Goal: Transaction & Acquisition: Book appointment/travel/reservation

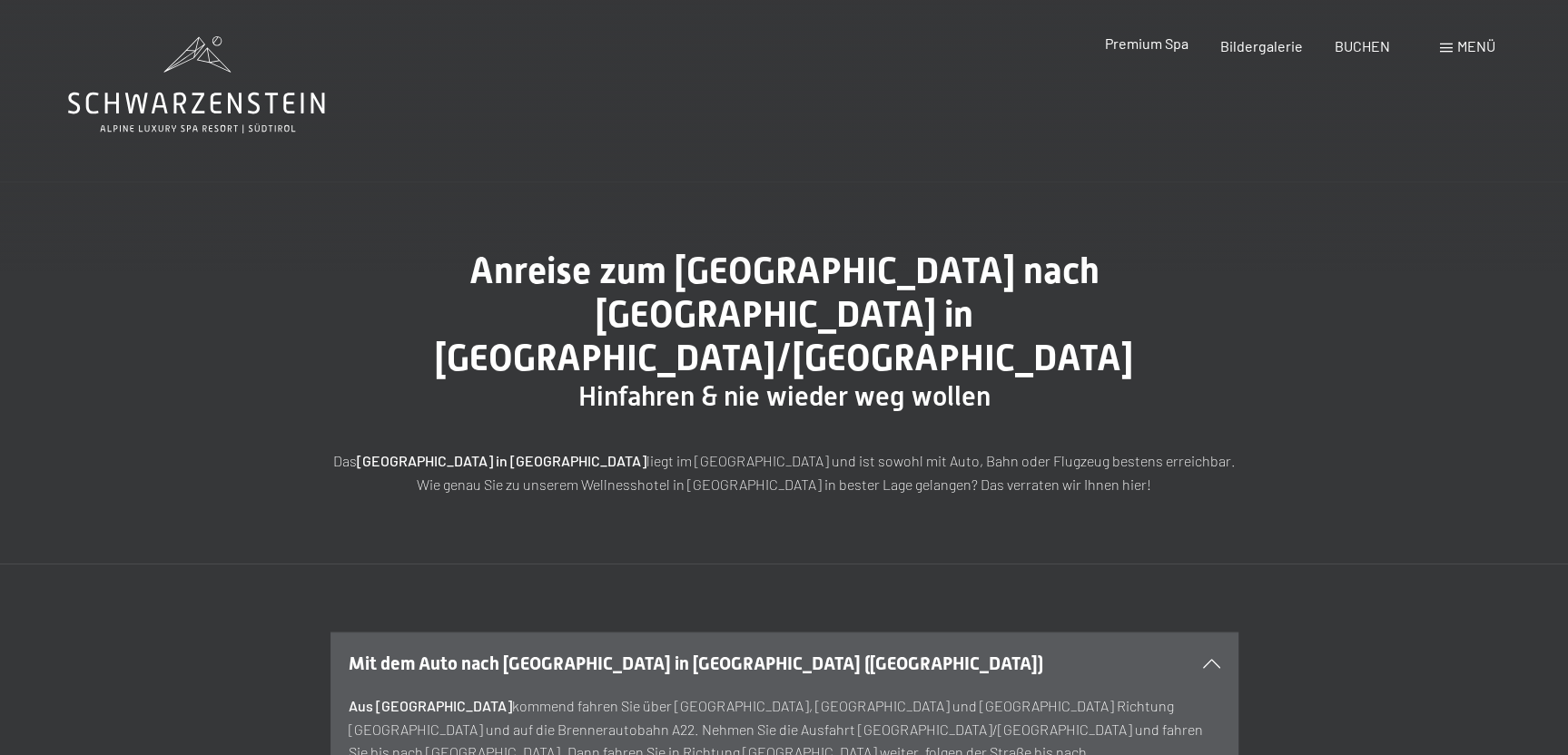
click at [1152, 49] on span "Premium Spa" at bounding box center [1145, 42] width 83 height 17
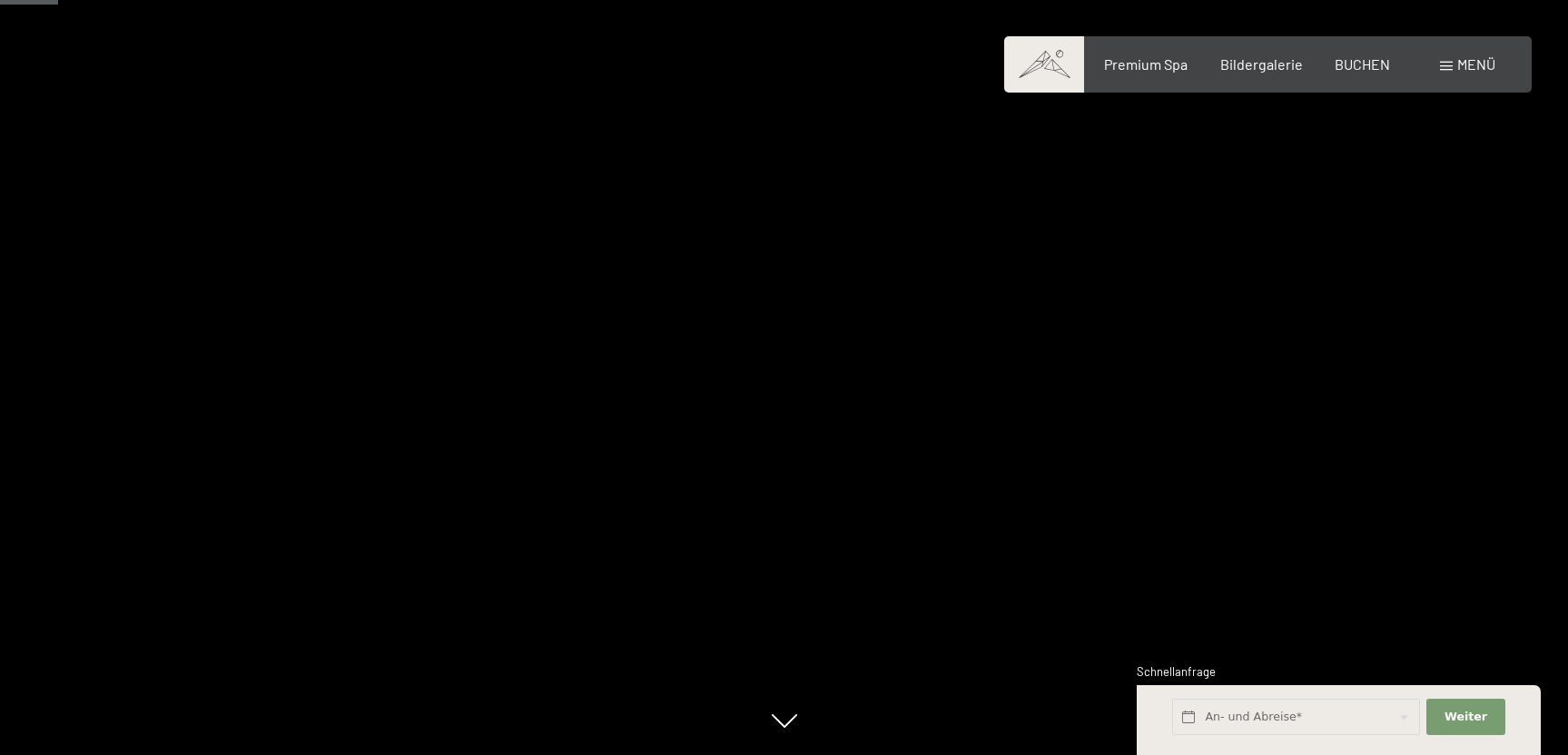
scroll to position [482, 0]
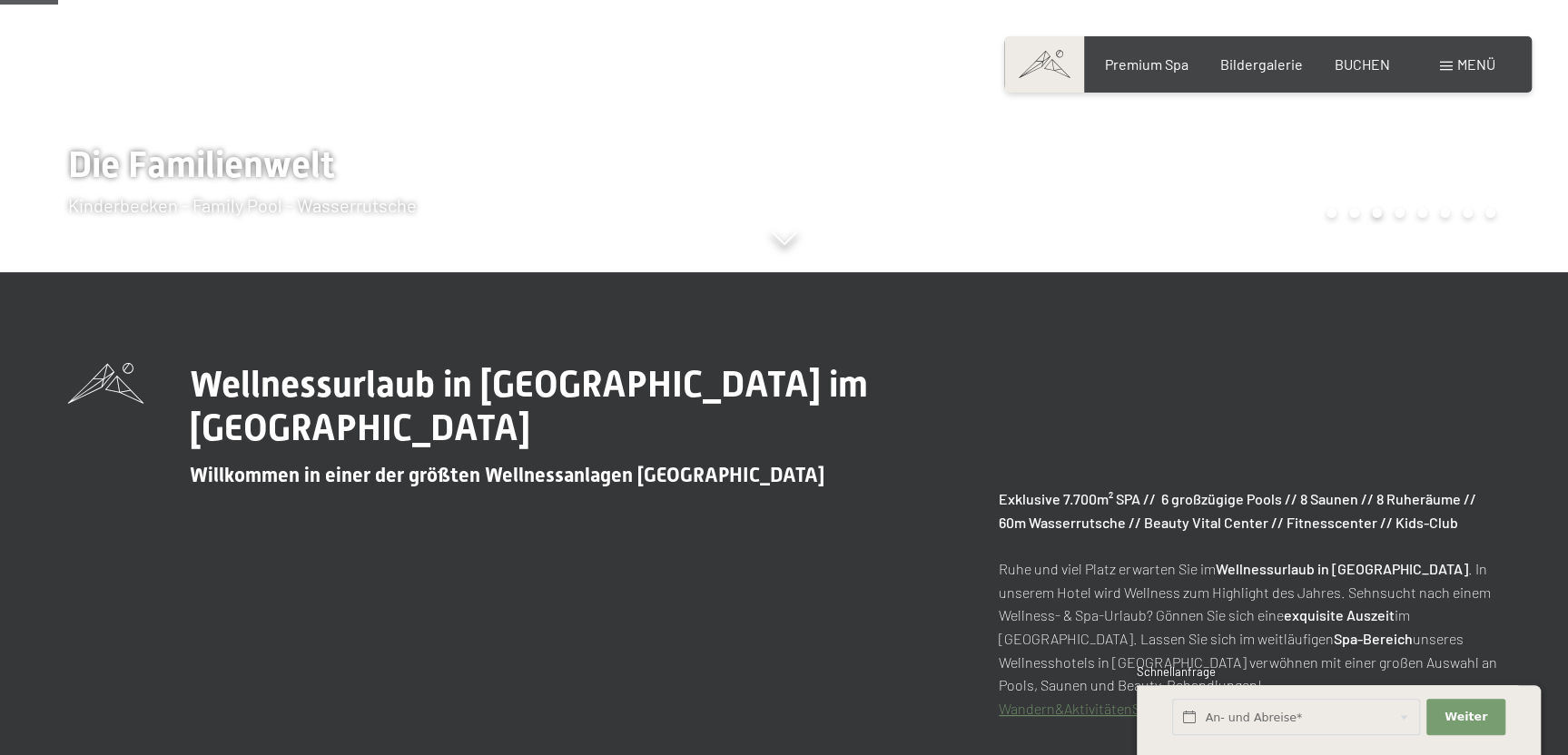
click at [670, 508] on div "Wellnessurlaub in Südtirol im Alpine Luxury Spa Resort Schwarzenstein Willkomme…" at bounding box center [784, 541] width 1432 height 357
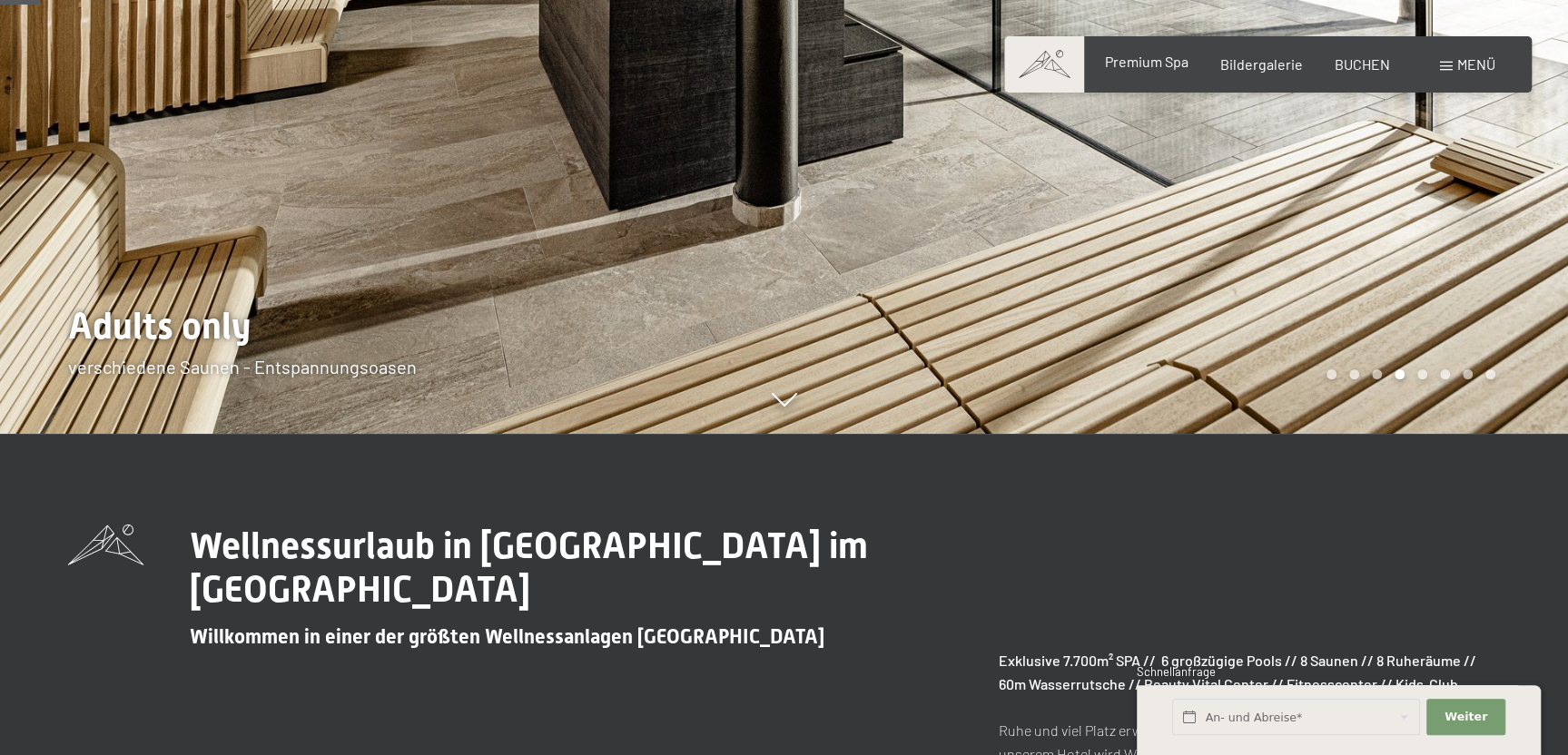
click at [1146, 60] on span "Premium Spa" at bounding box center [1145, 60] width 83 height 17
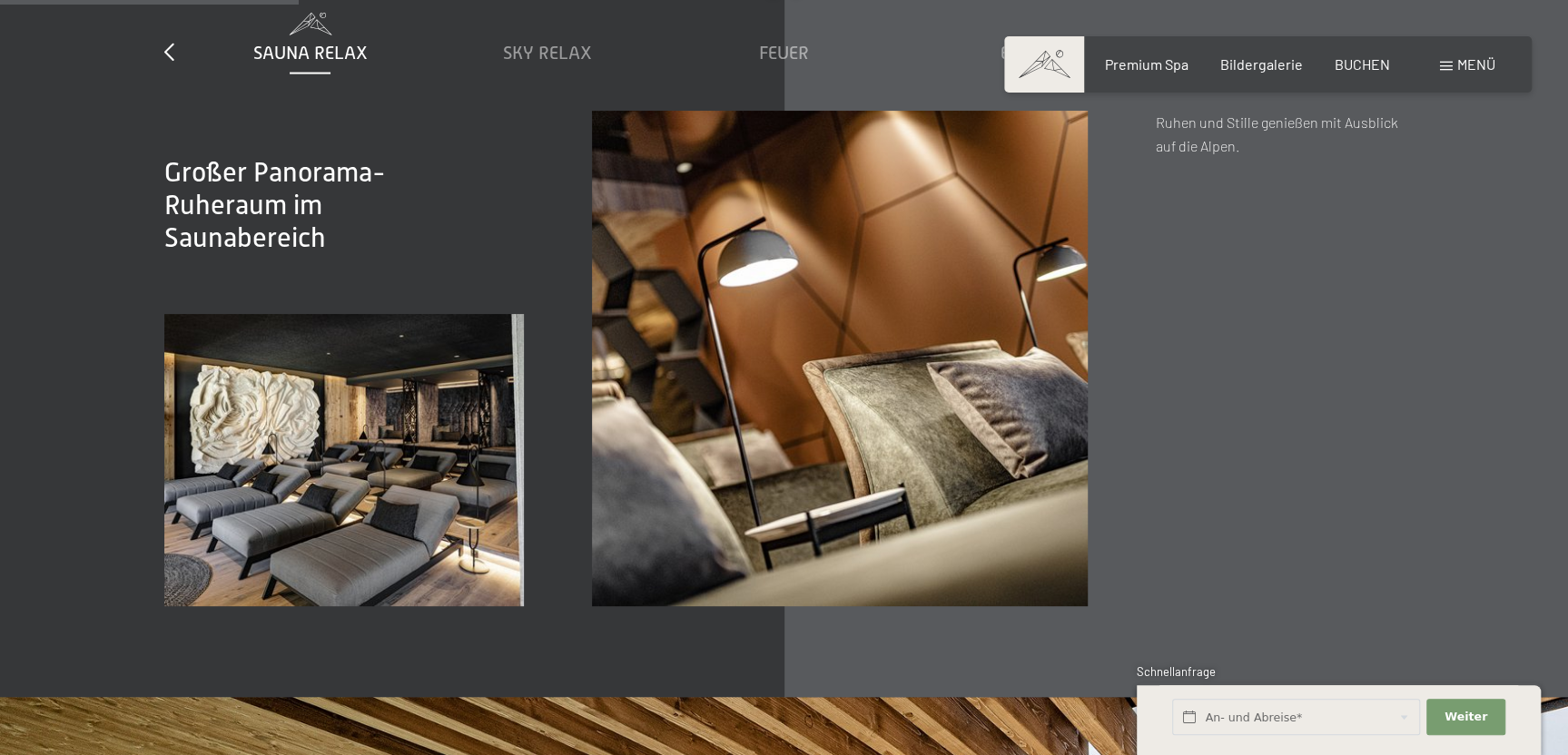
scroll to position [2734, 0]
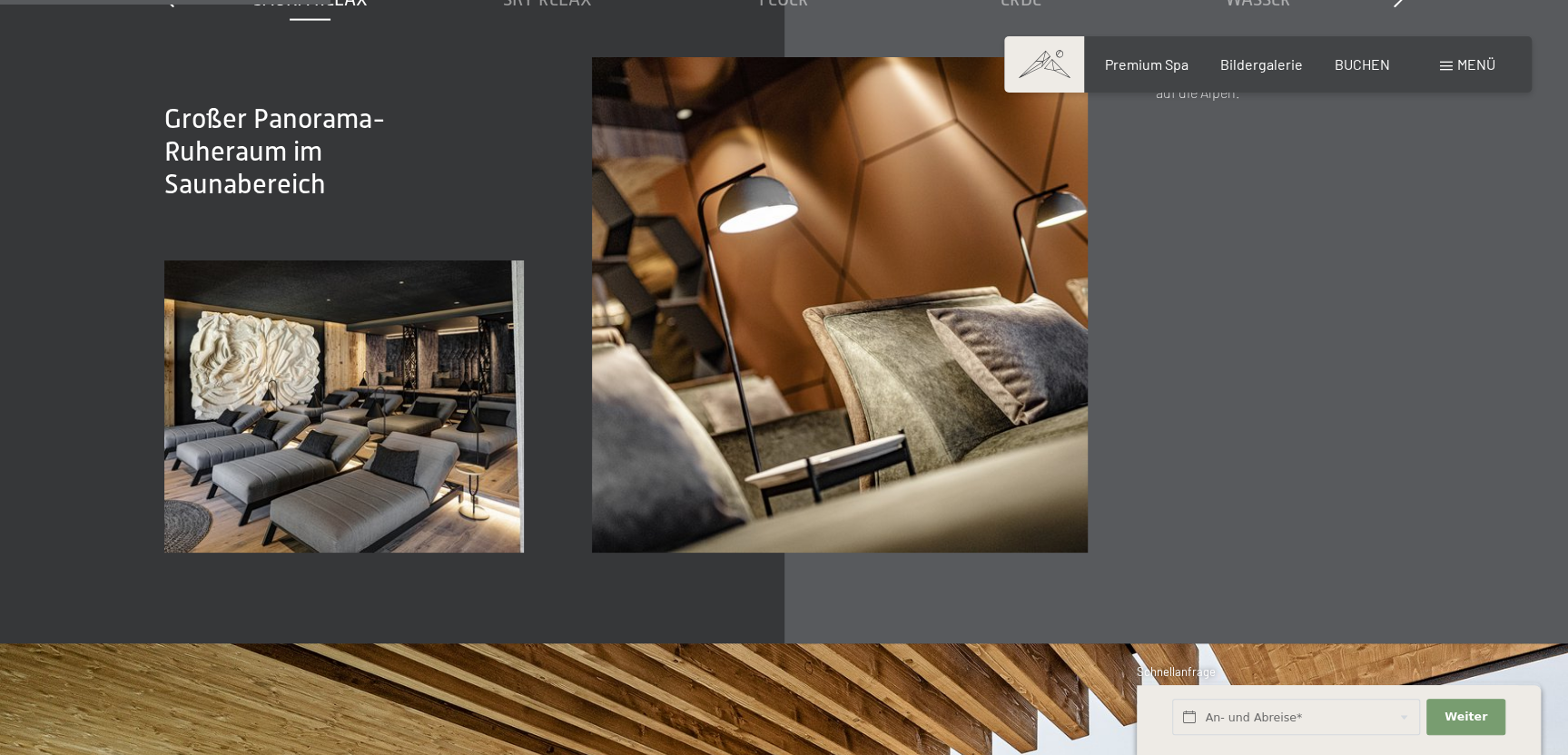
click at [1446, 61] on div "Menü" at bounding box center [1467, 64] width 55 height 20
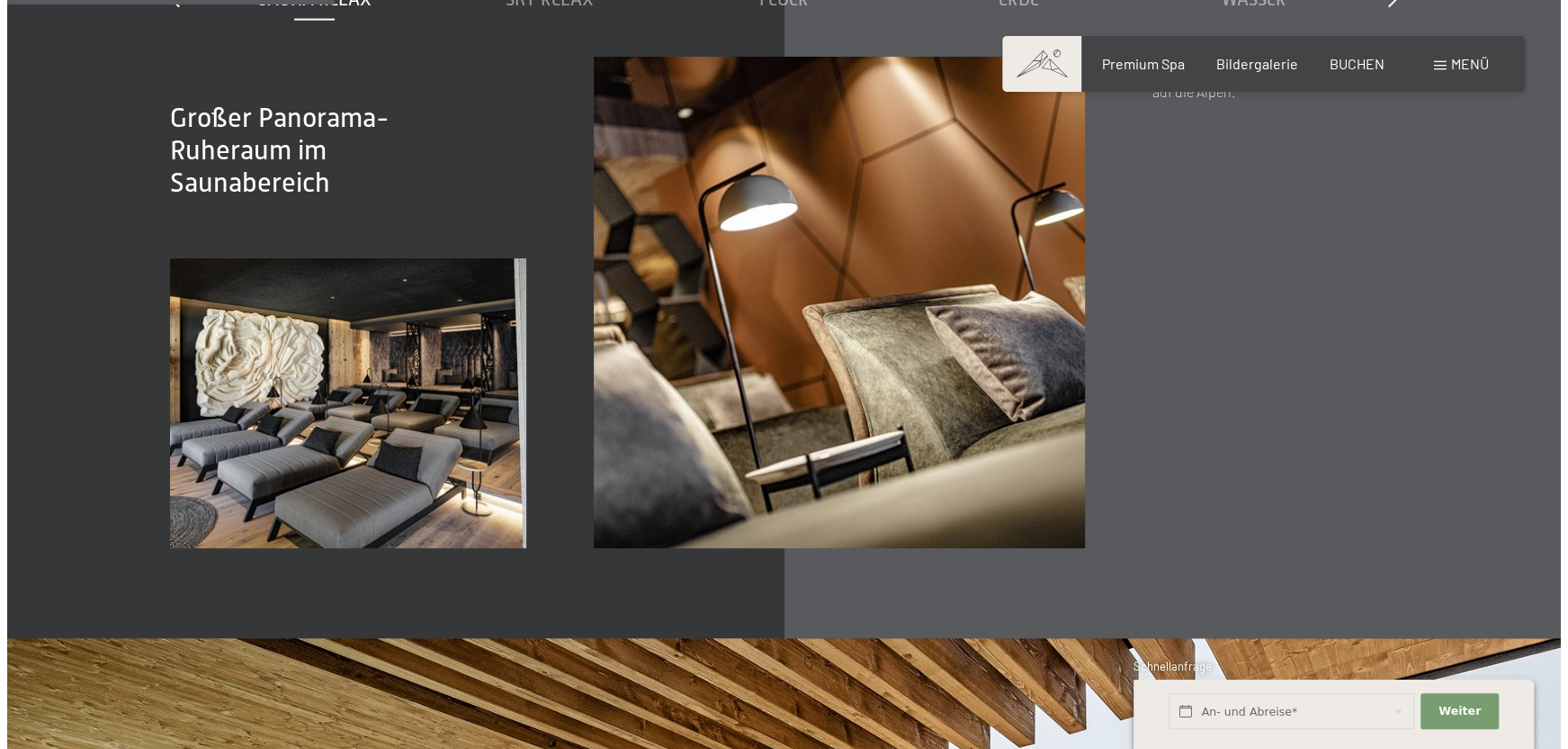
scroll to position [2723, 0]
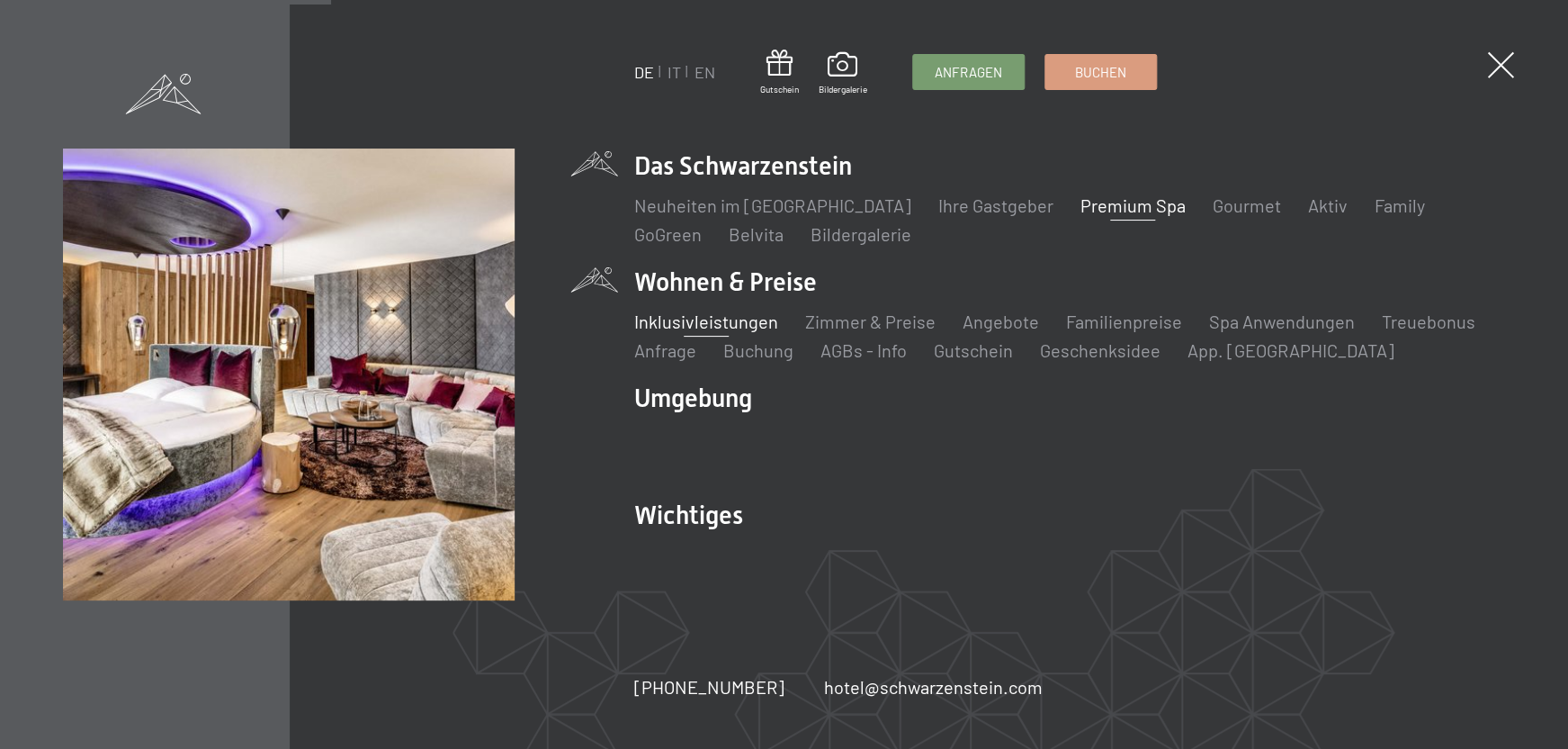
click at [719, 318] on link "Inklusivleistungen" at bounding box center [706, 322] width 144 height 22
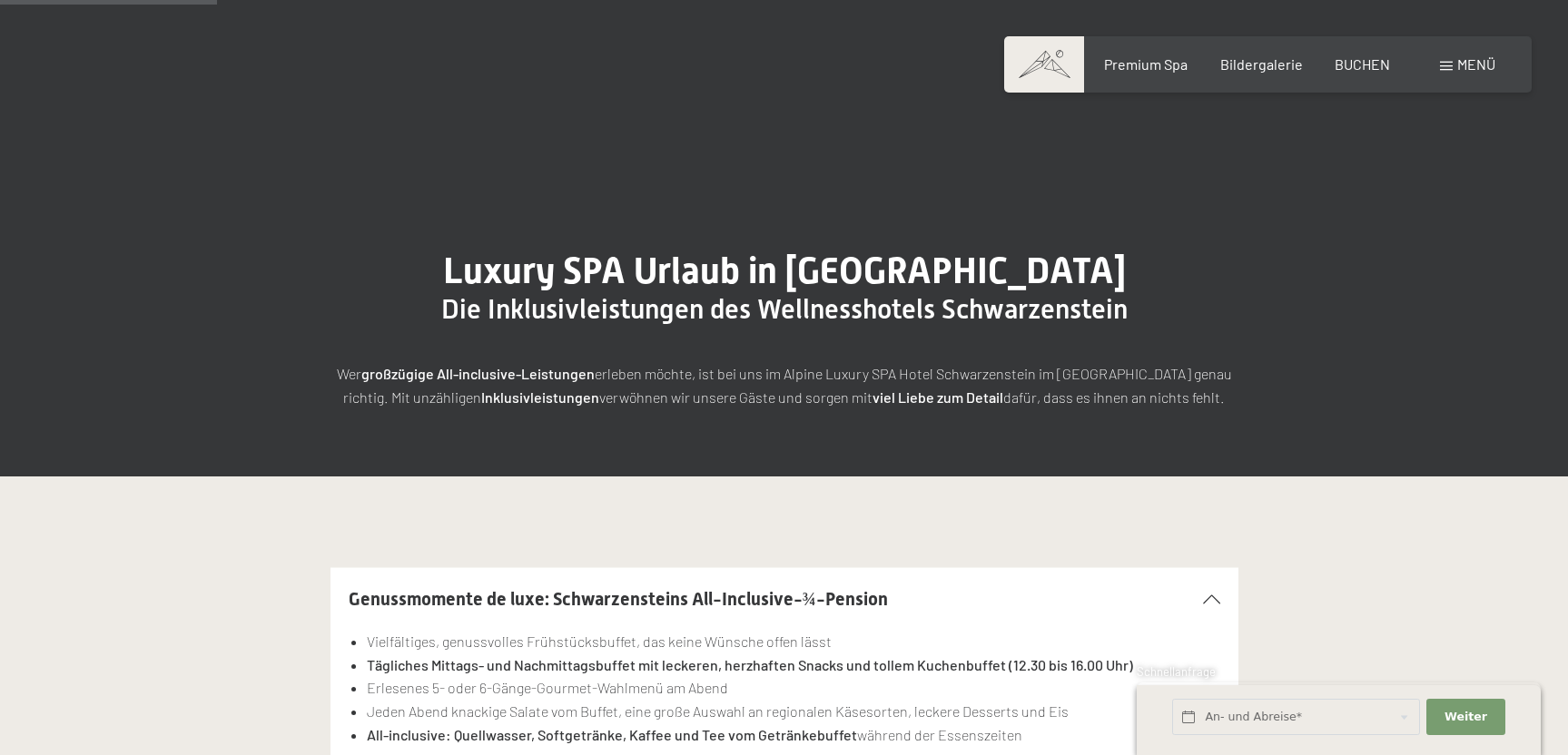
scroll to position [482, 0]
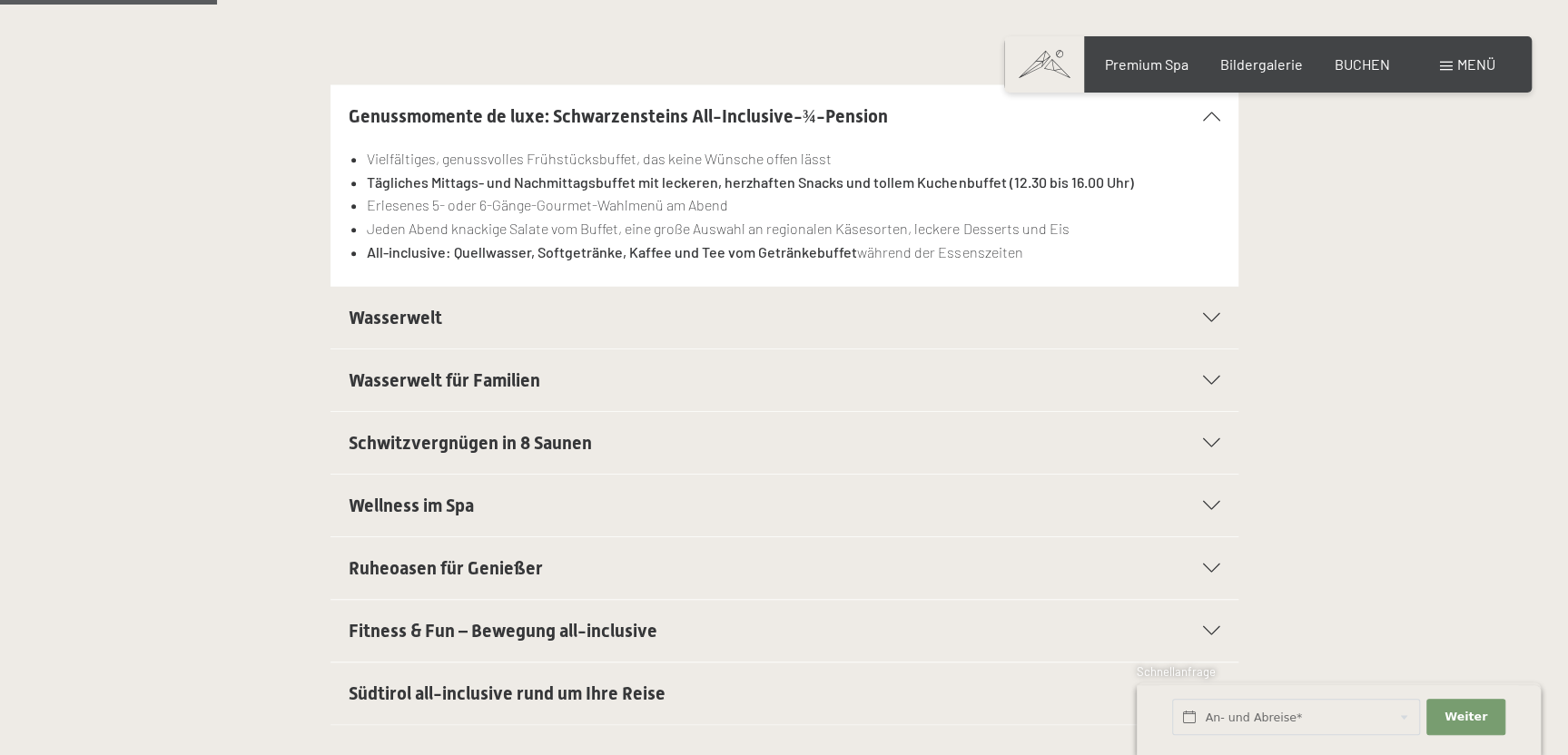
click at [1203, 316] on icon at bounding box center [1210, 317] width 17 height 9
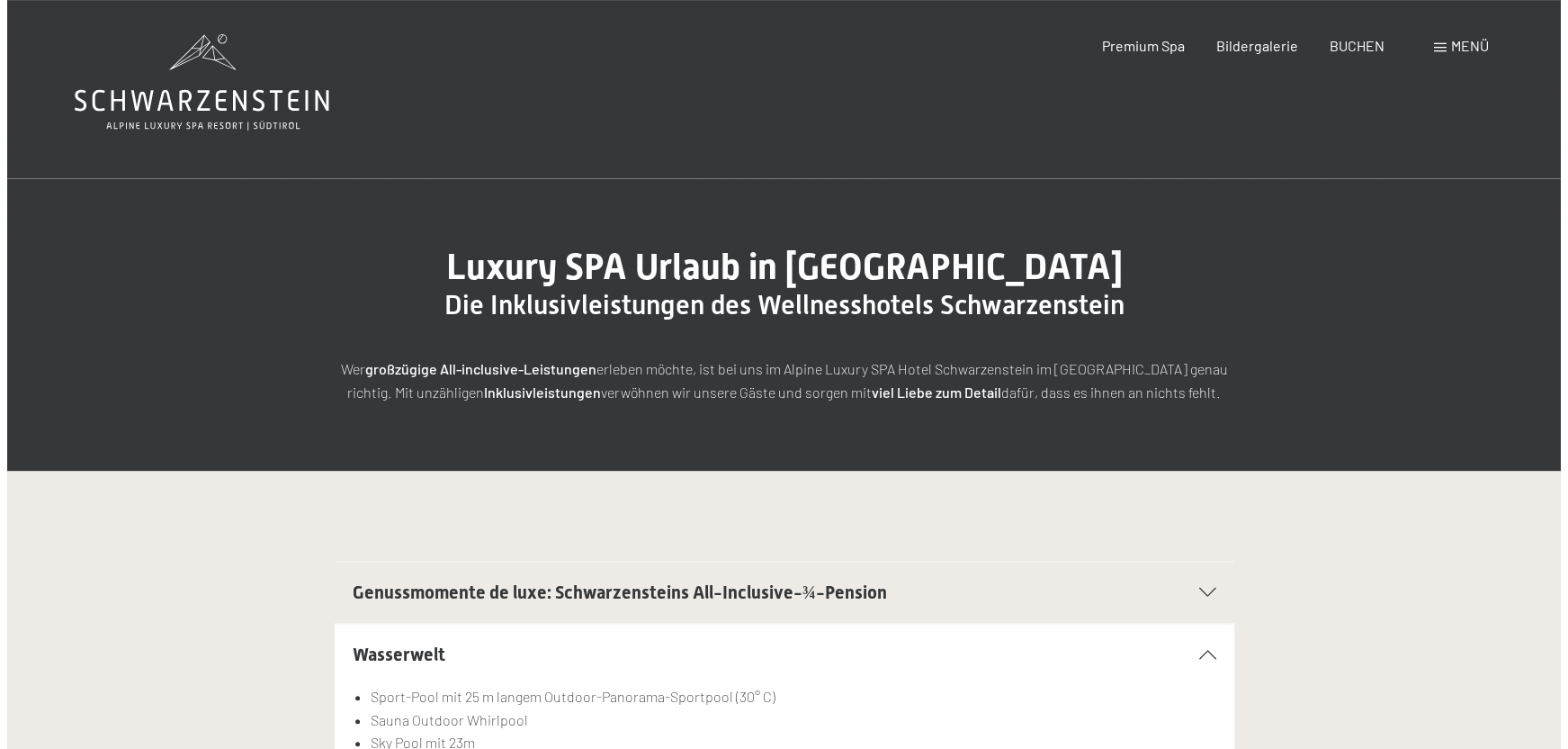
scroll to position [0, 0]
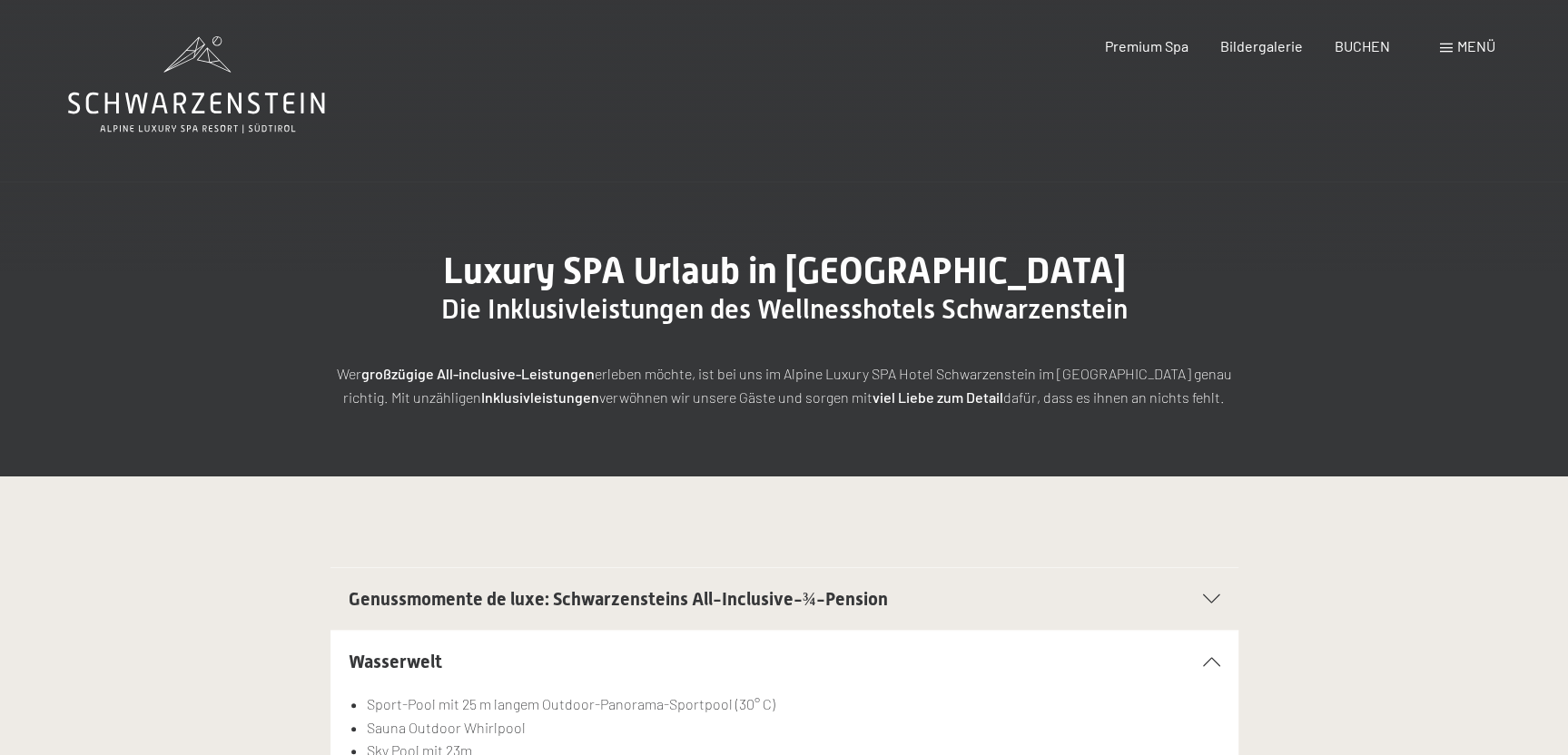
click at [1476, 39] on span "Menü" at bounding box center [1476, 45] width 39 height 17
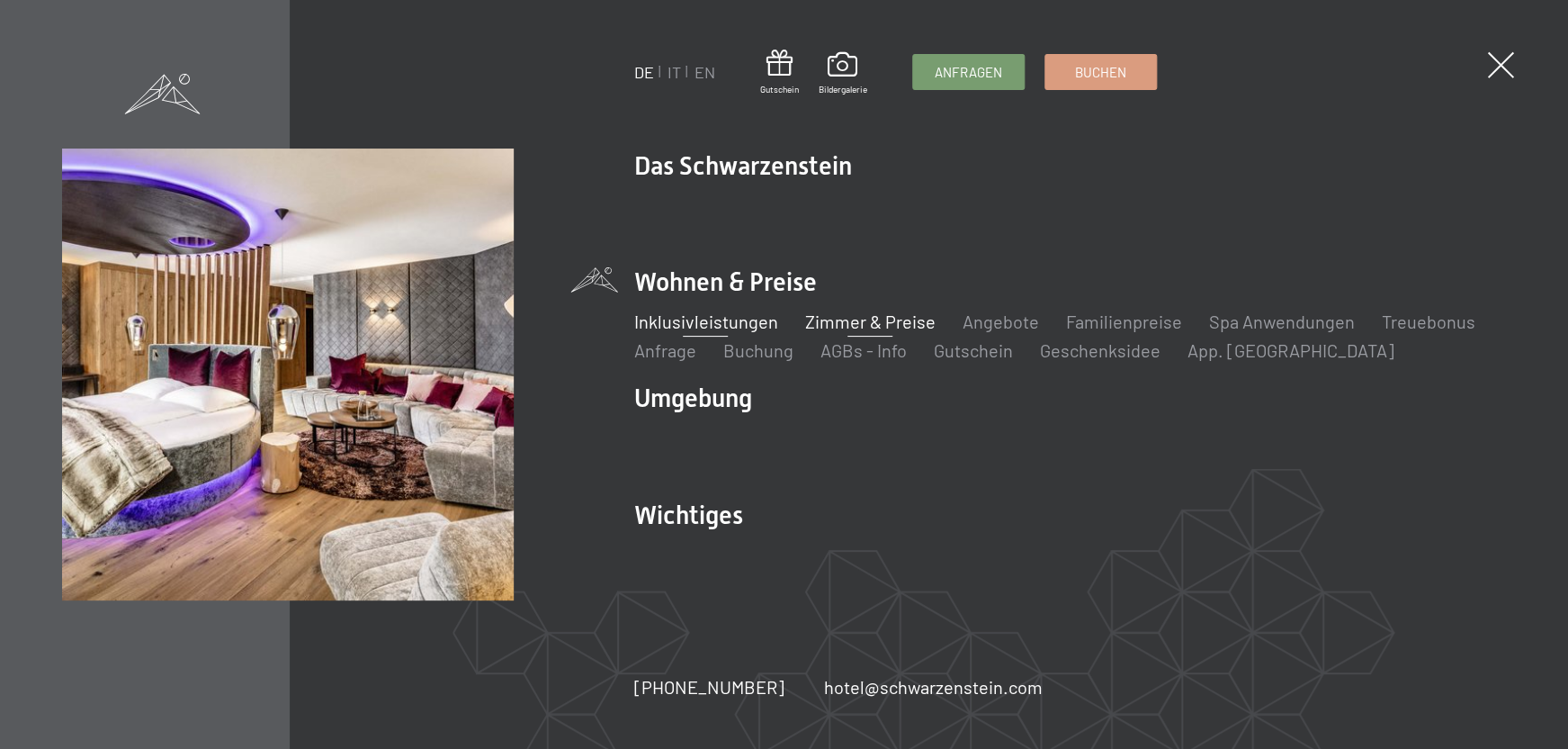
click at [840, 318] on link "Zimmer & Preise" at bounding box center [870, 322] width 130 height 22
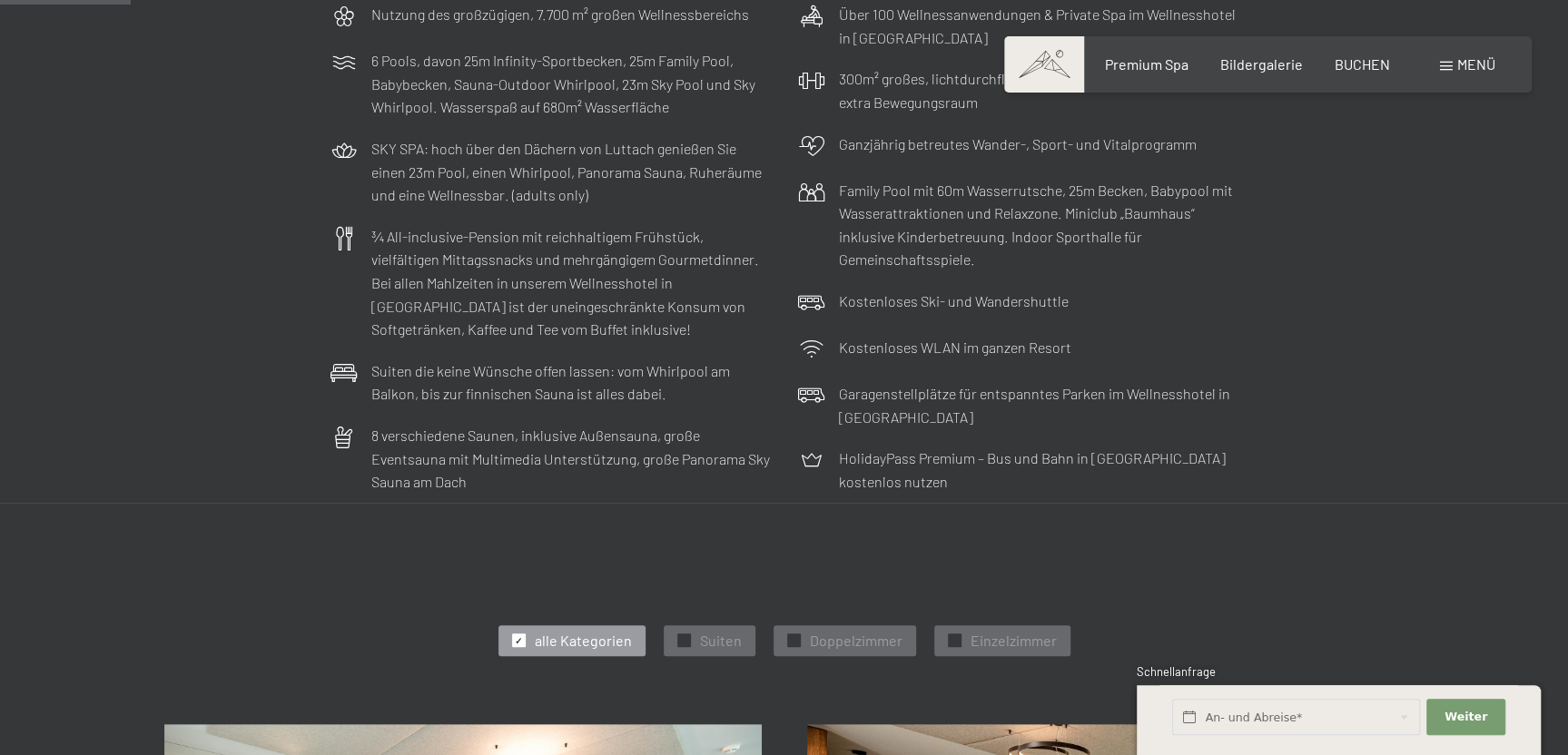
scroll to position [965, 0]
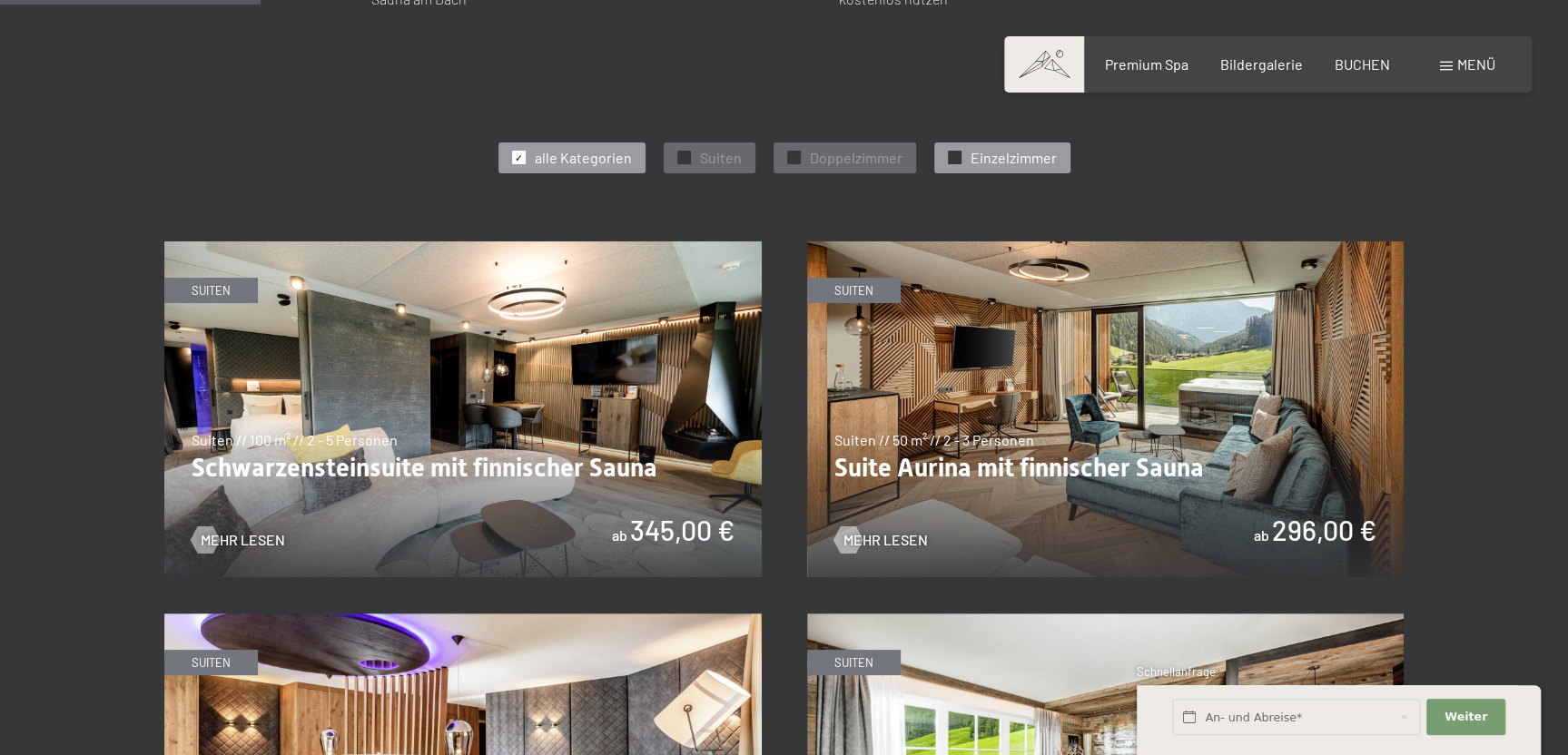
click at [992, 158] on span "Einzelzimmer" at bounding box center [1012, 158] width 86 height 20
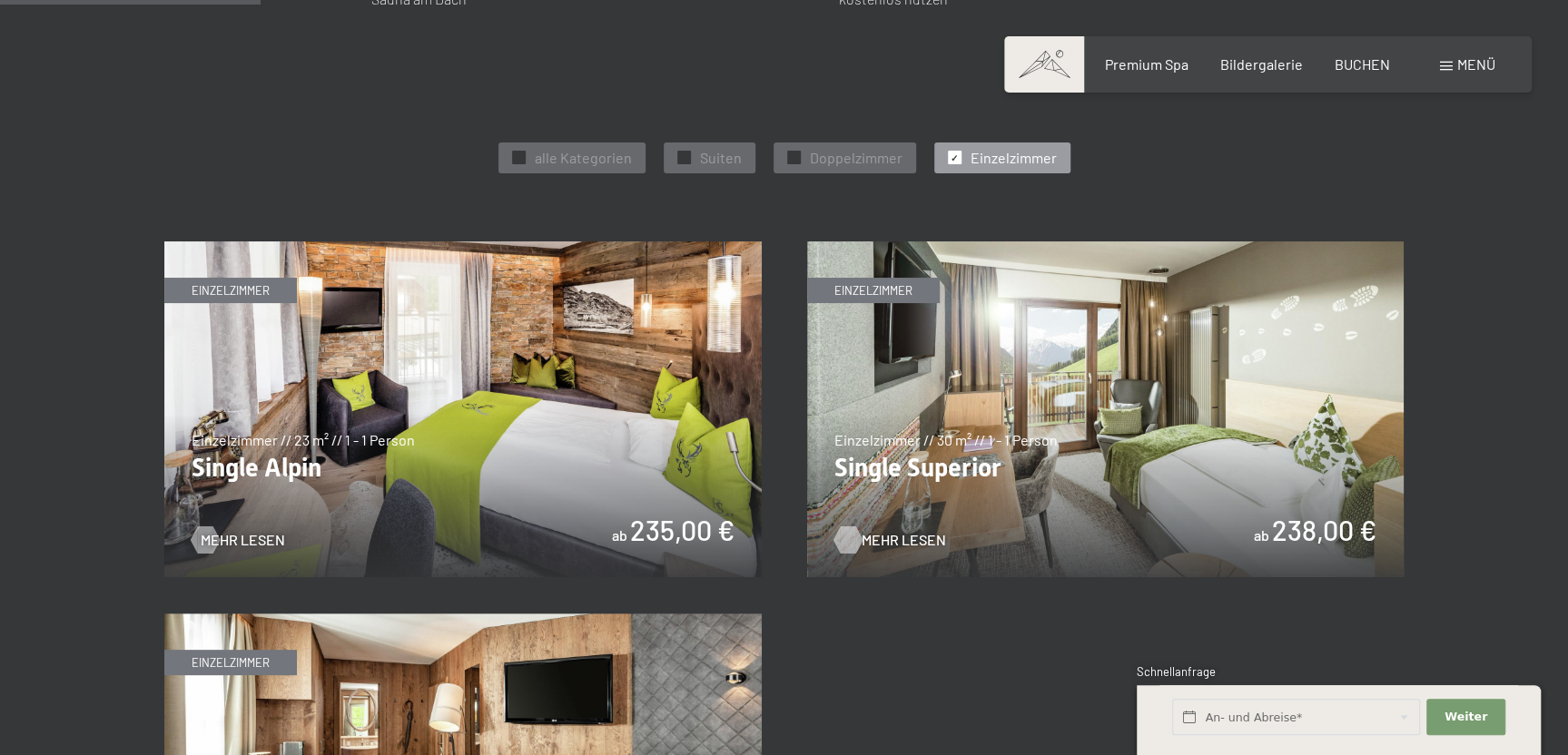
click at [892, 535] on span "Mehr Lesen" at bounding box center [903, 540] width 84 height 20
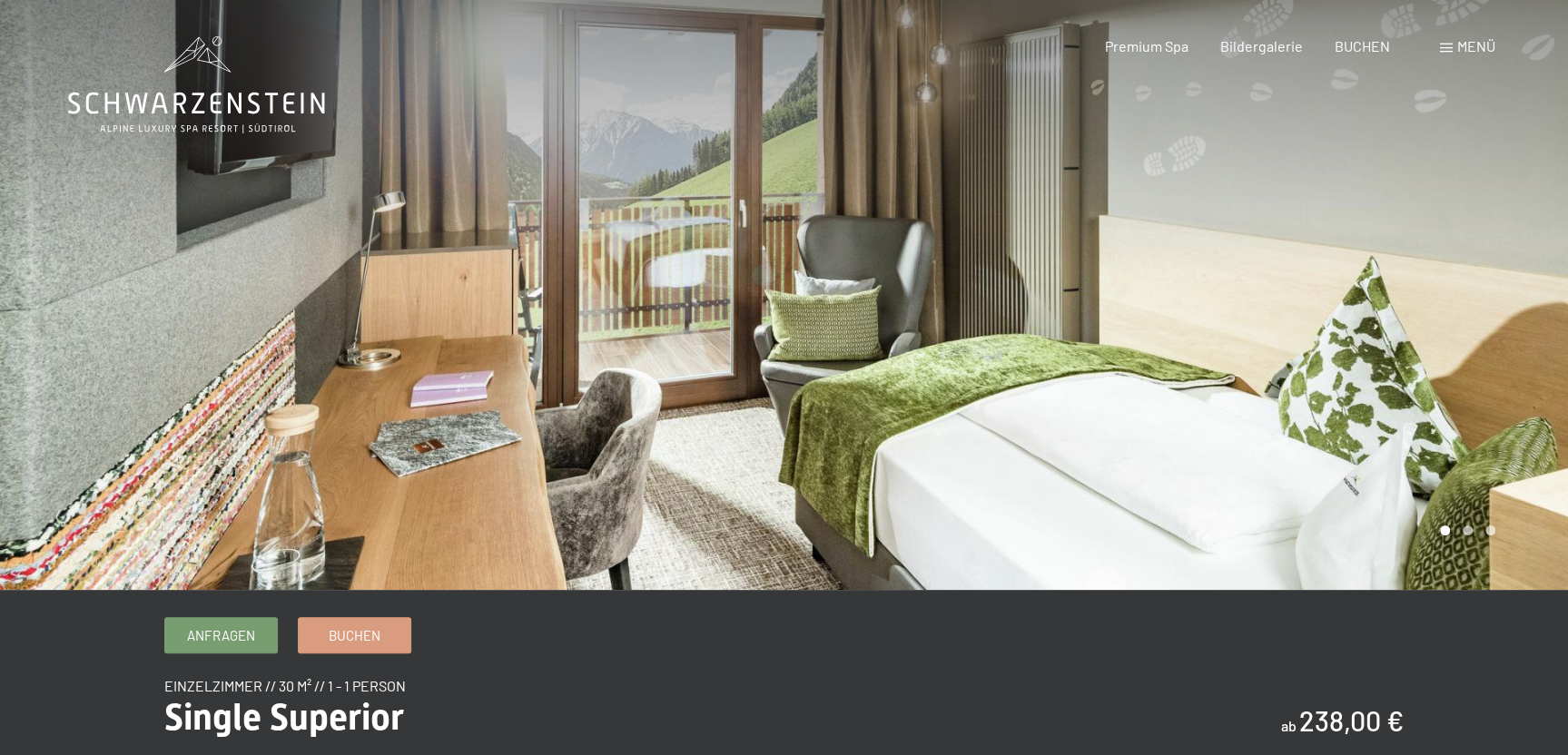
click at [1329, 286] on div at bounding box center [1176, 294] width 784 height 590
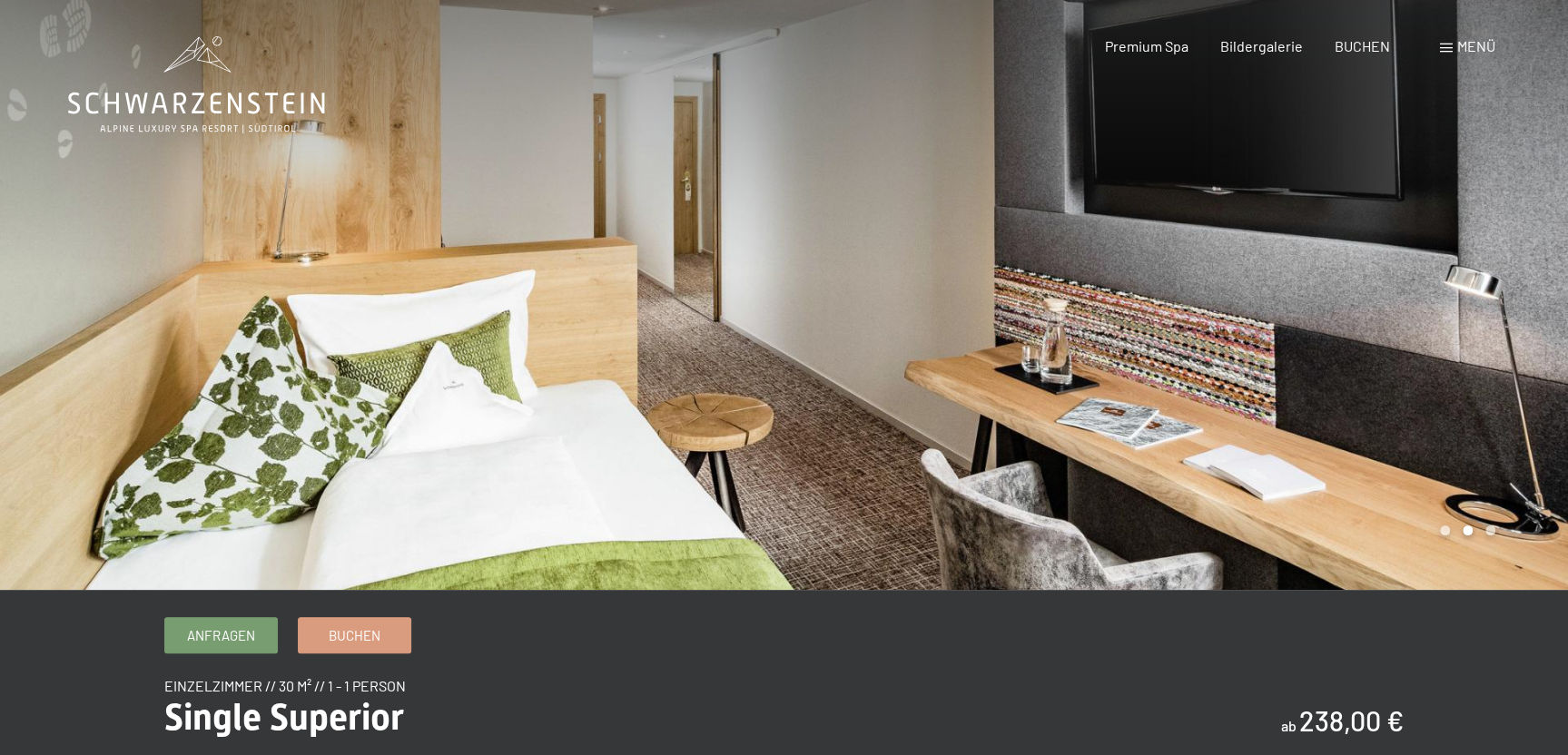
click at [1329, 286] on div at bounding box center [1176, 294] width 784 height 590
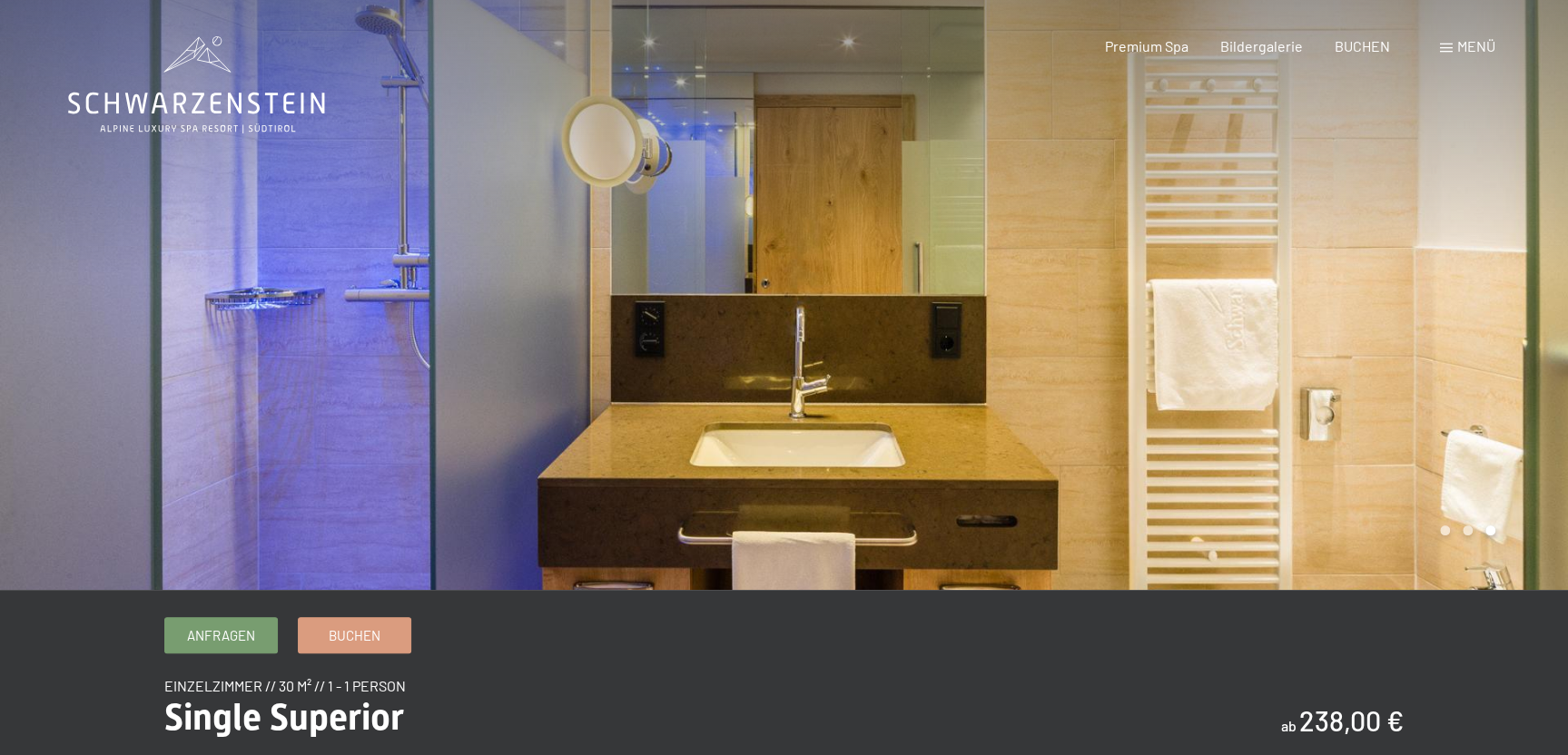
click at [1329, 286] on div at bounding box center [1176, 294] width 784 height 590
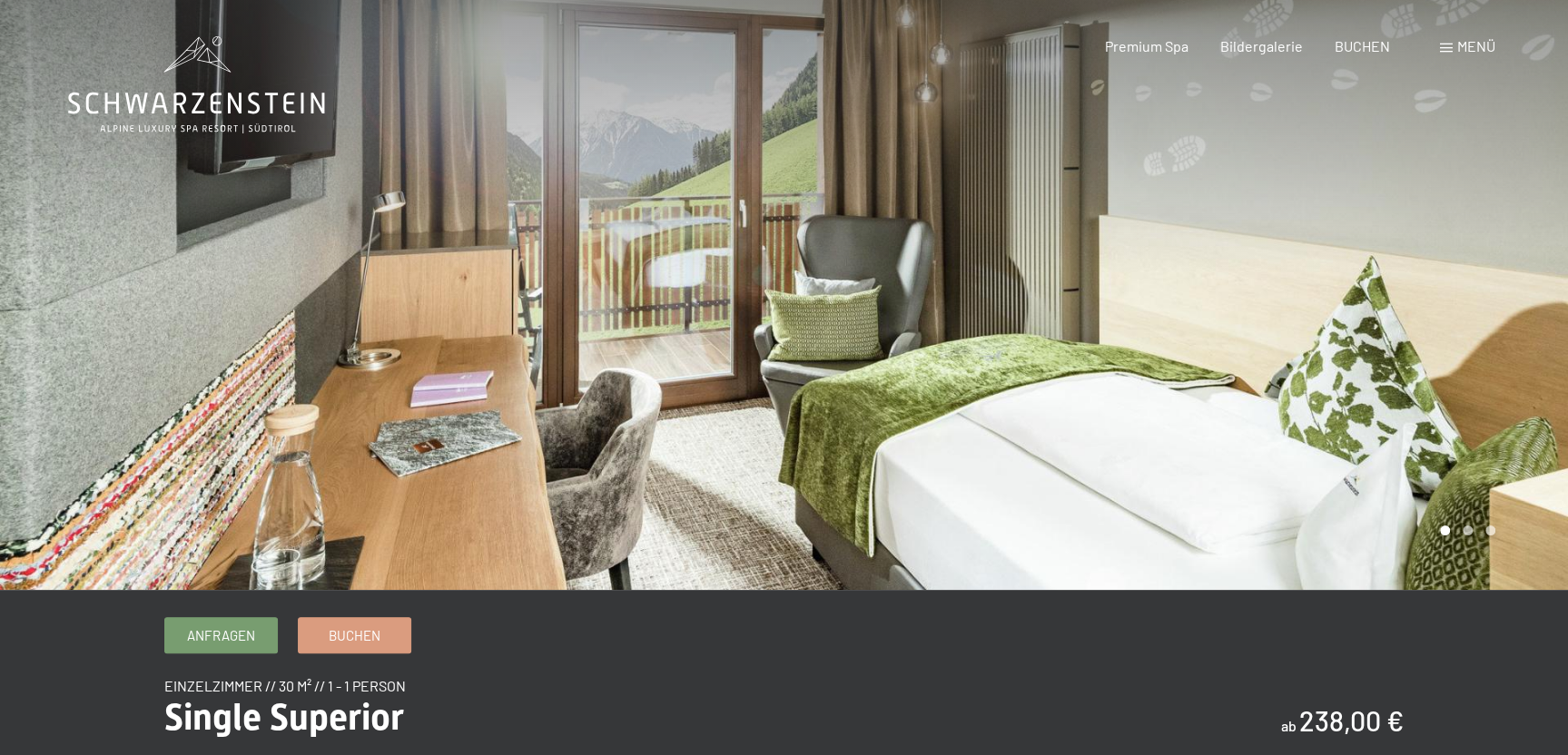
click at [1329, 286] on div at bounding box center [1176, 294] width 784 height 590
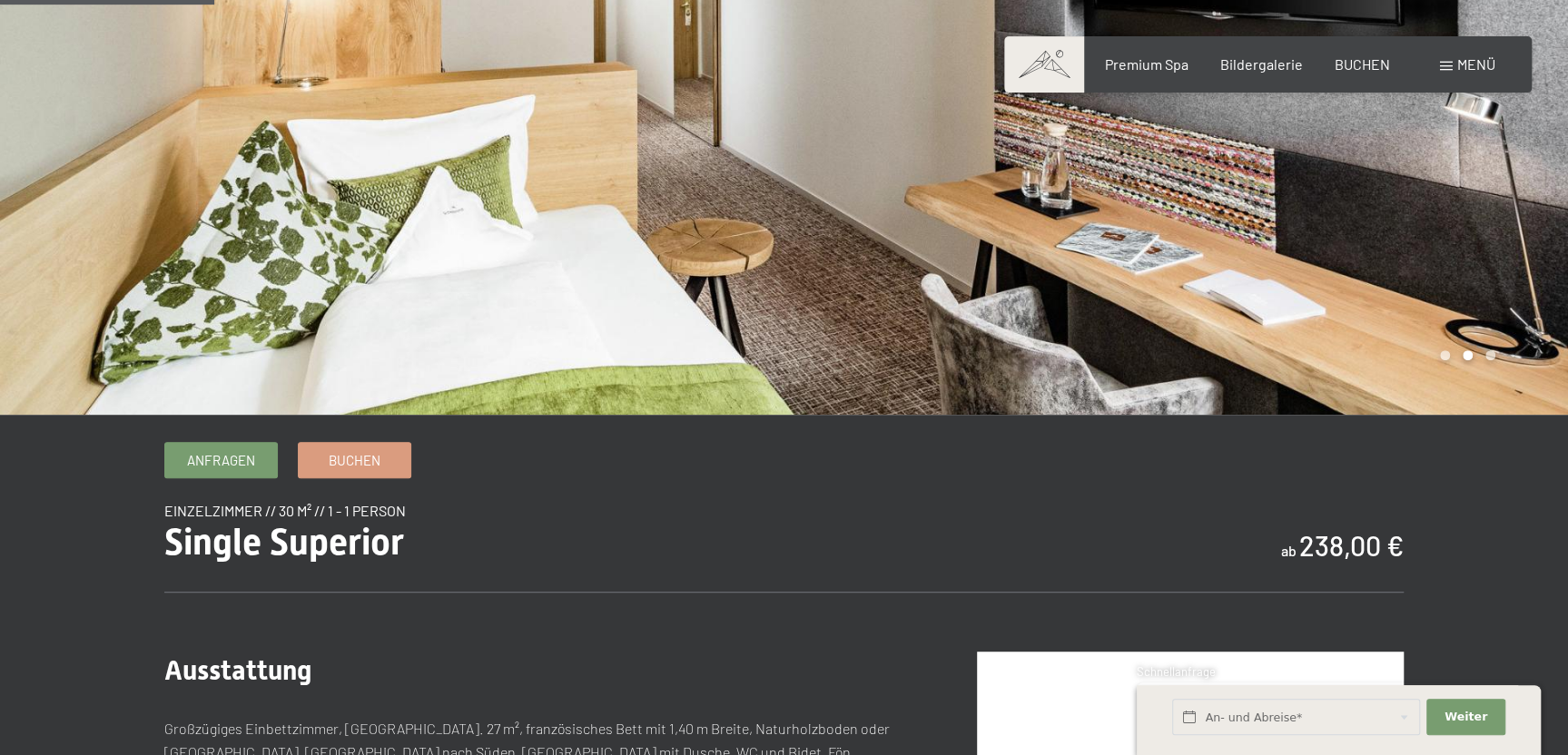
scroll to position [482, 0]
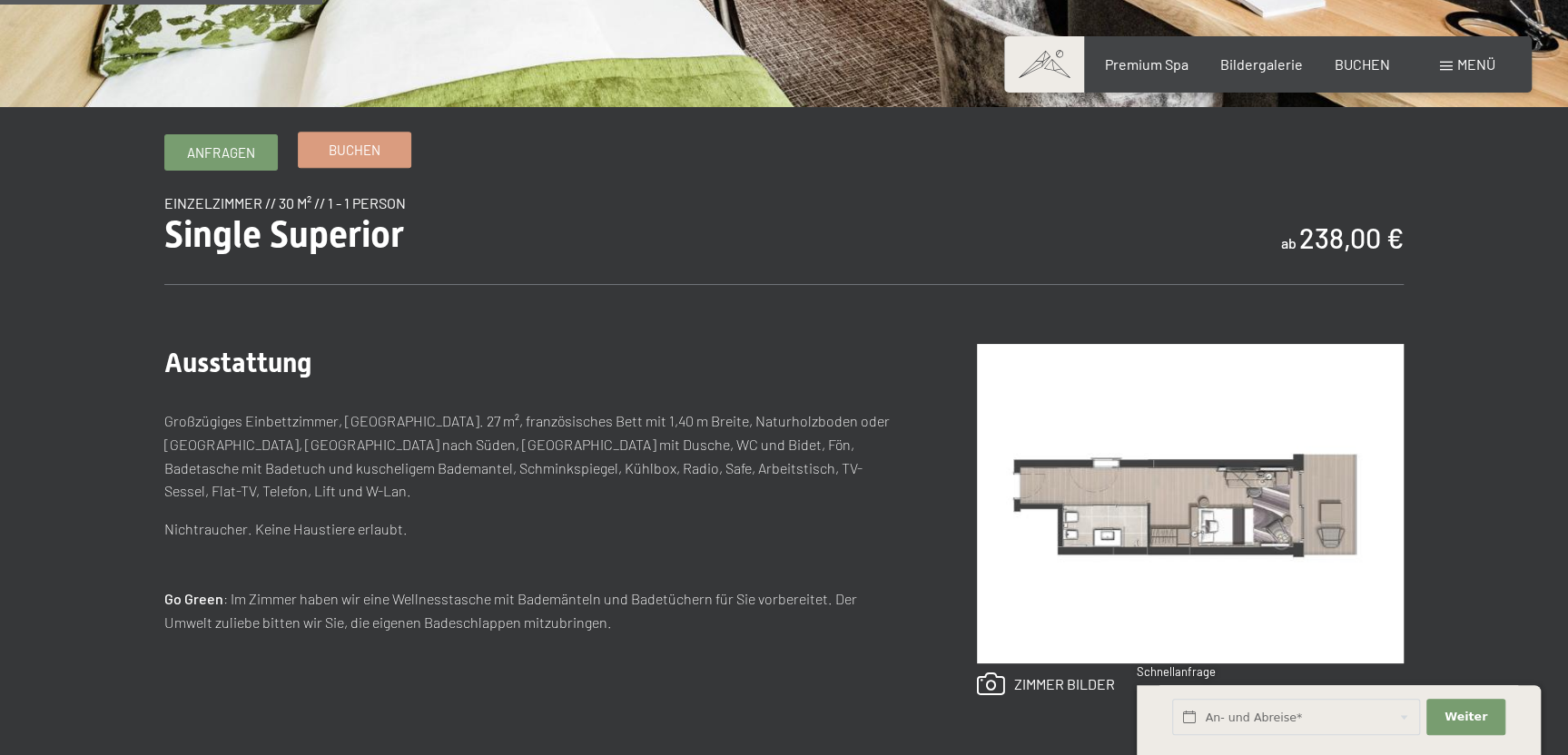
click at [354, 143] on span "Buchen" at bounding box center [354, 149] width 51 height 19
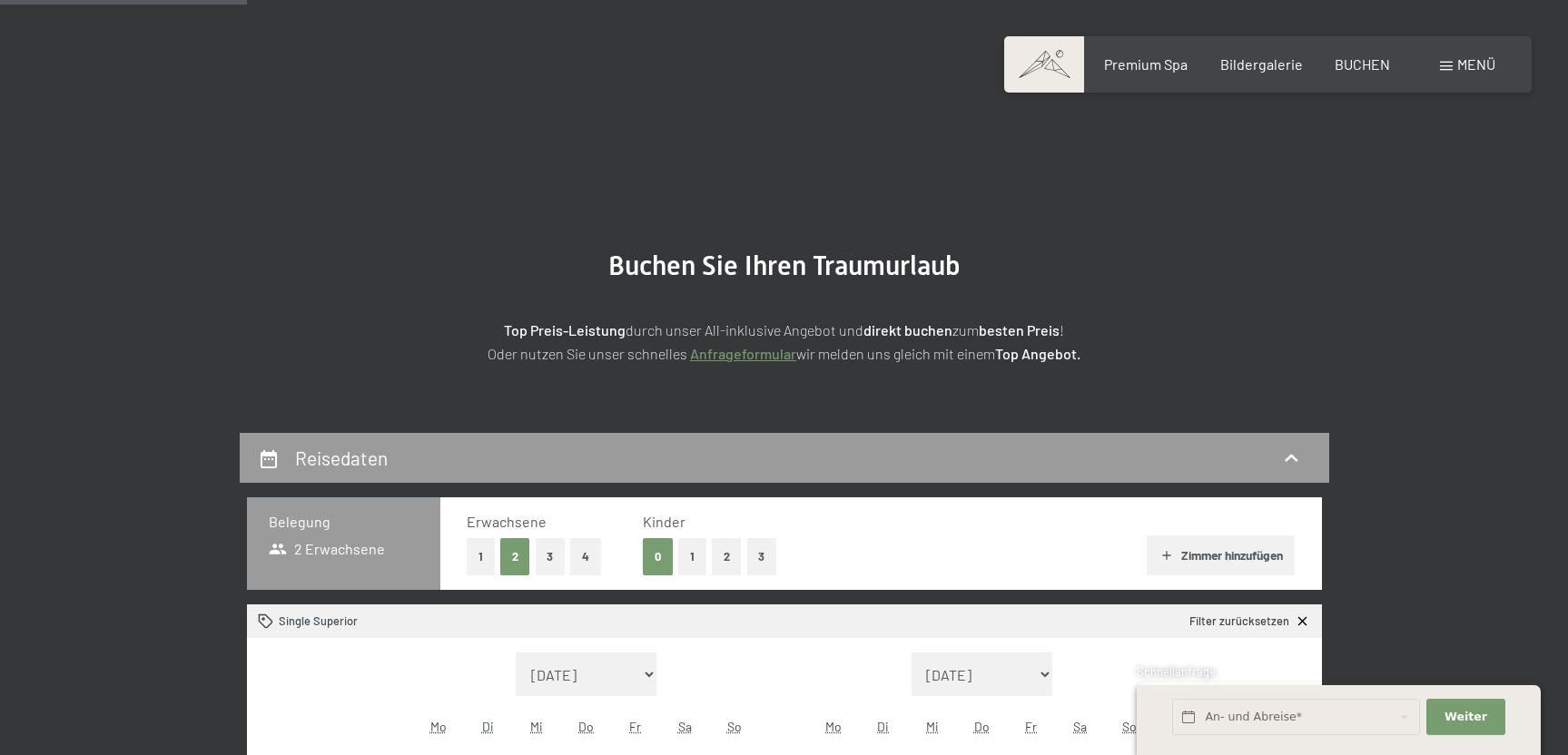
scroll to position [321, 0]
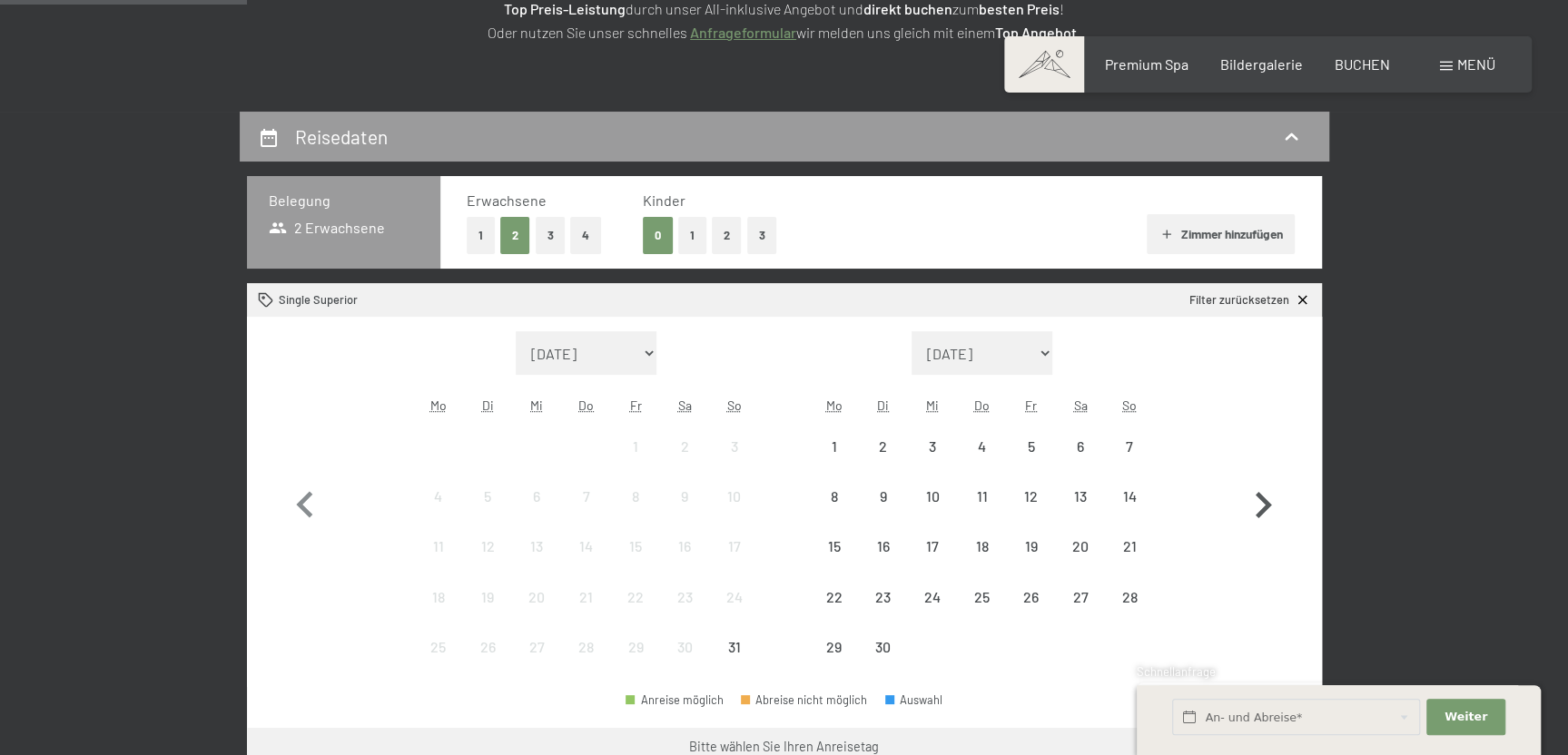
click at [1264, 498] on icon "button" at bounding box center [1263, 505] width 17 height 27
select select "[DATE]"
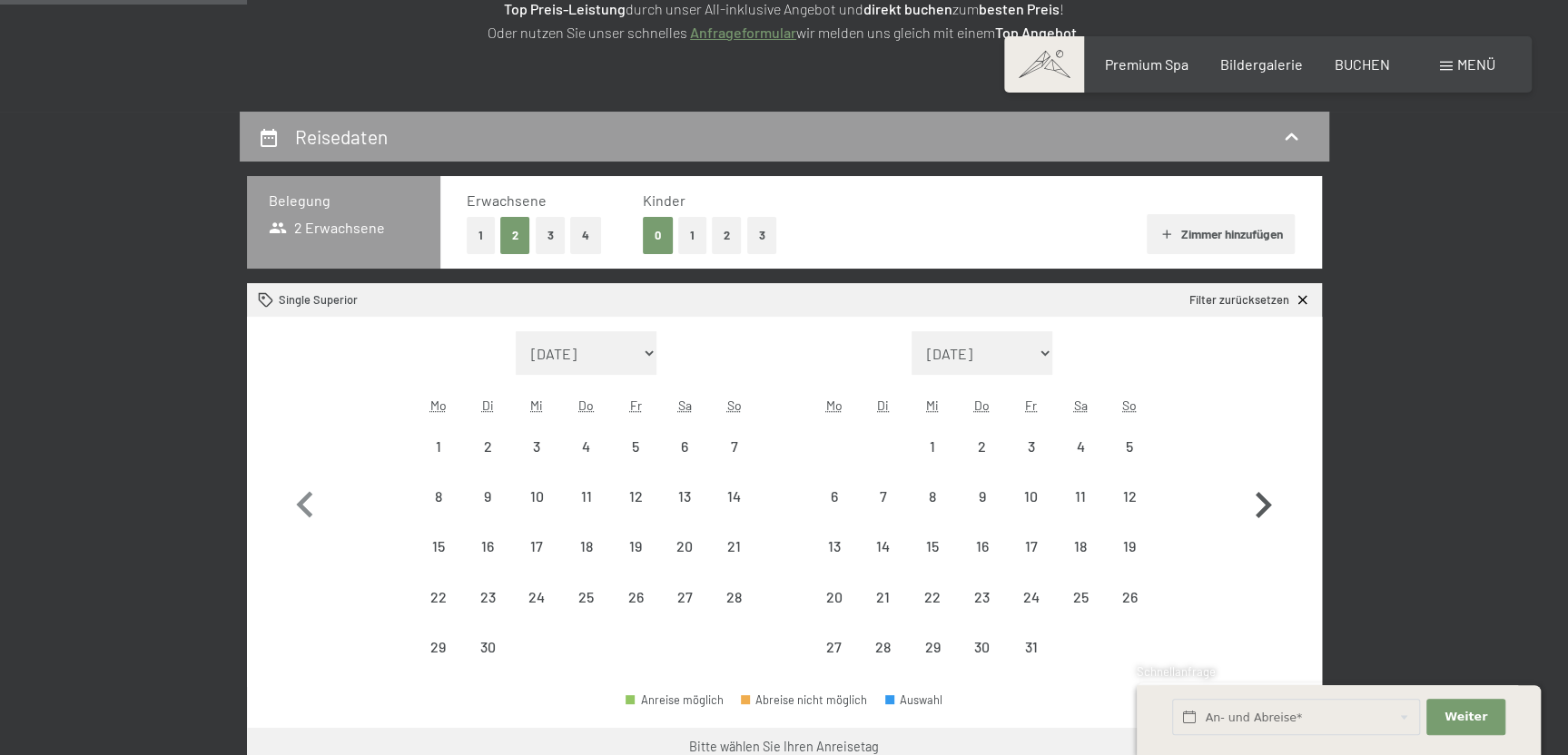
click at [1264, 498] on icon "button" at bounding box center [1263, 505] width 17 height 27
select select "[DATE]"
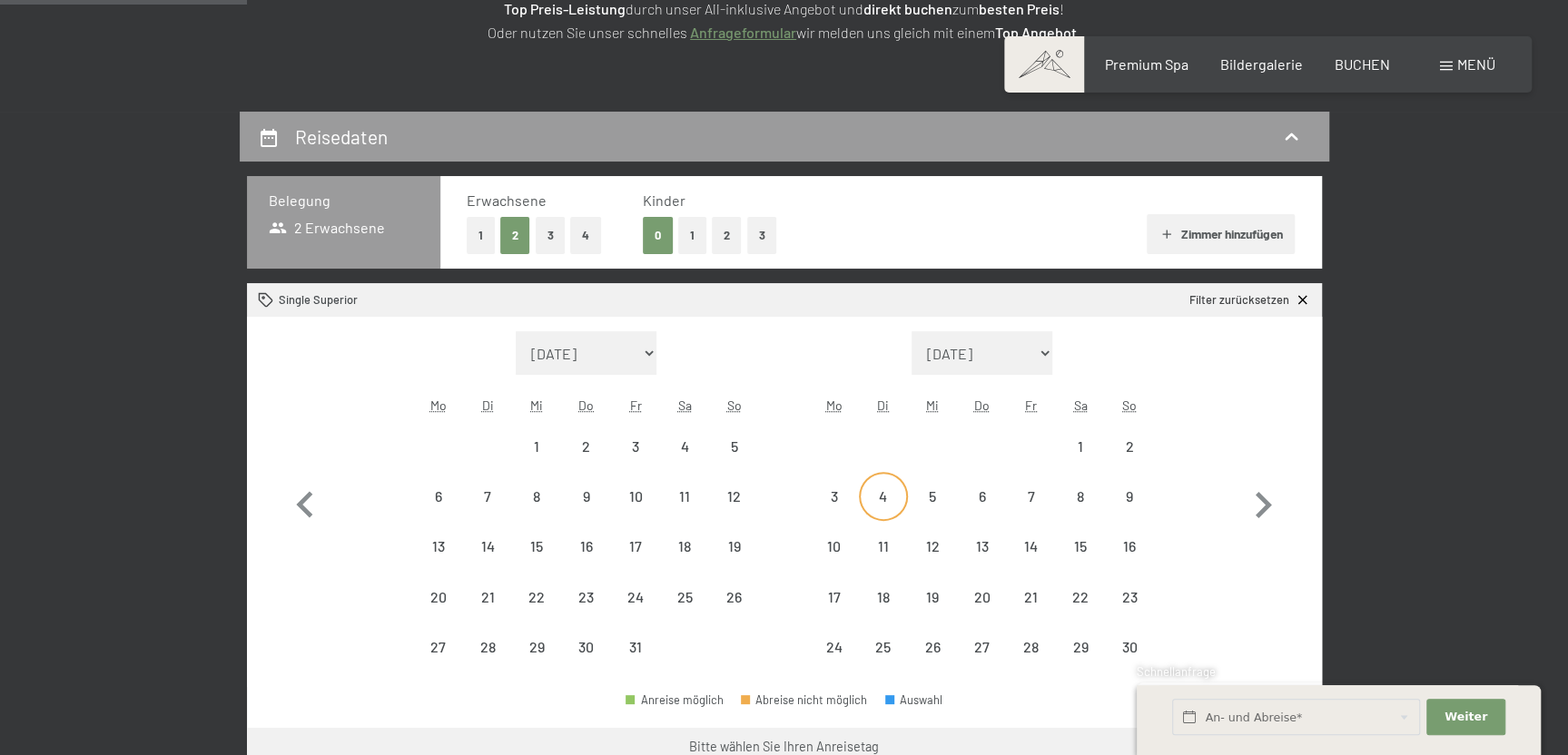
click at [885, 497] on div "4" at bounding box center [883, 512] width 45 height 45
select select "2025-10-01"
select select "2025-11-01"
click at [1065, 492] on div "8" at bounding box center [1081, 512] width 45 height 45
select select "2025-10-01"
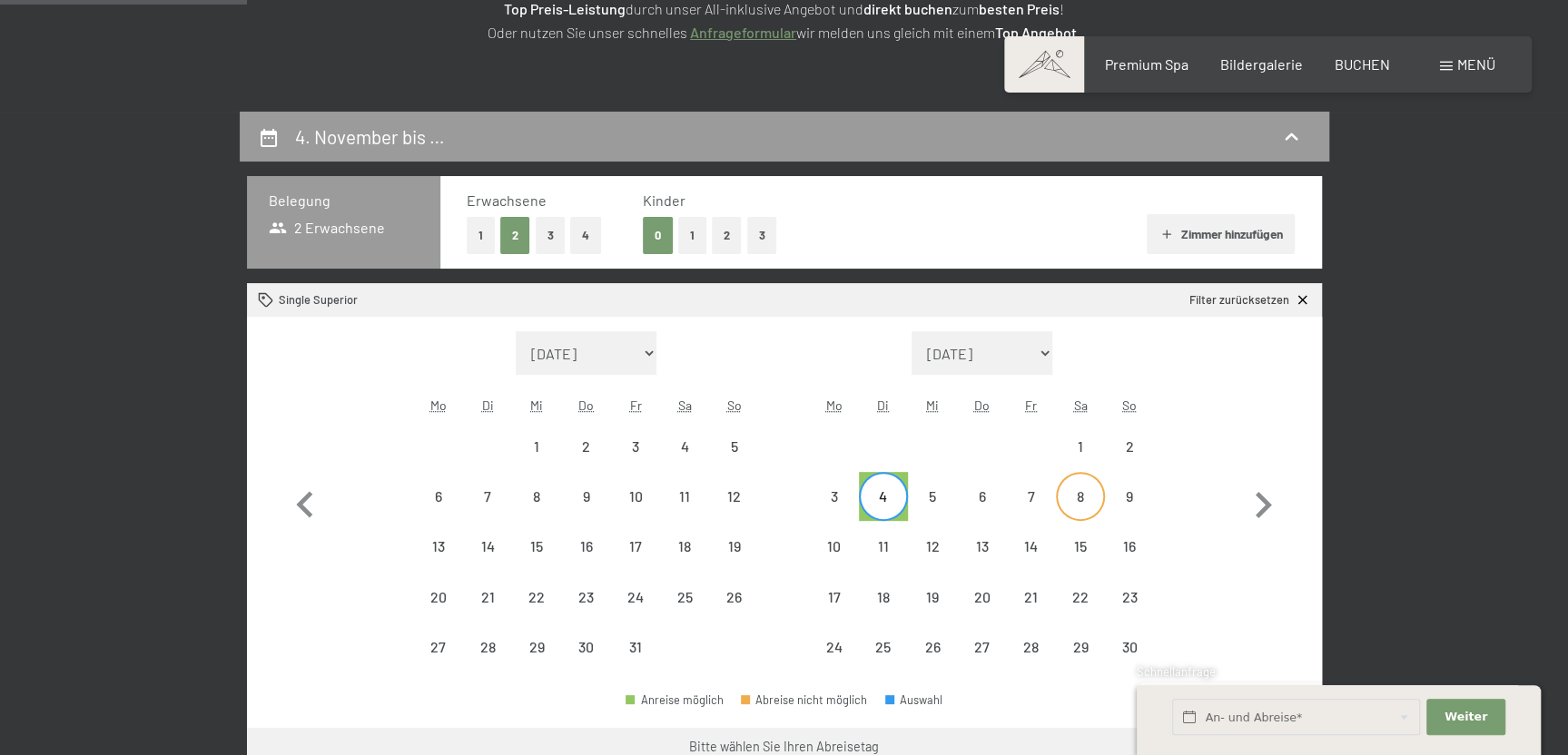
select select "2025-11-01"
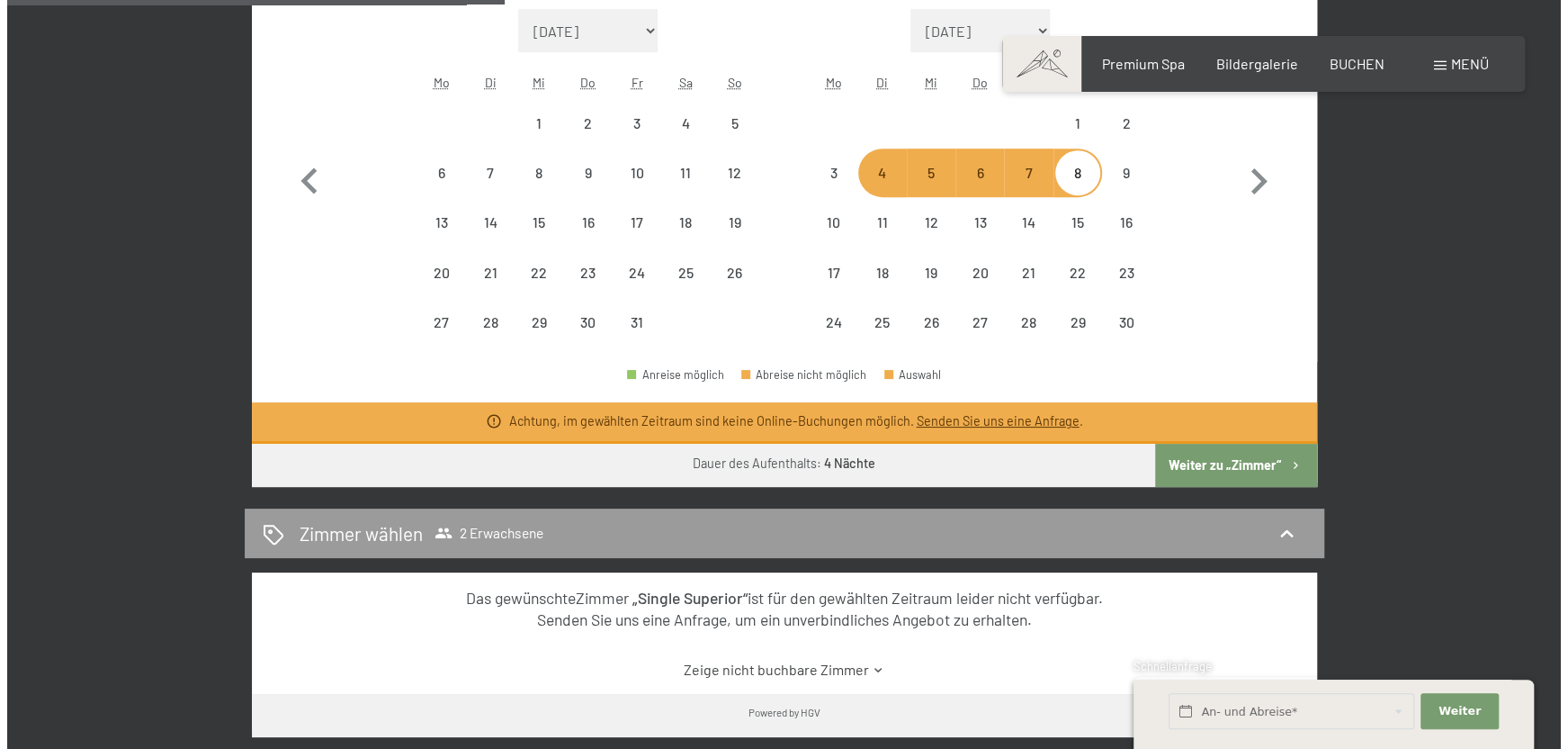
scroll to position [0, 0]
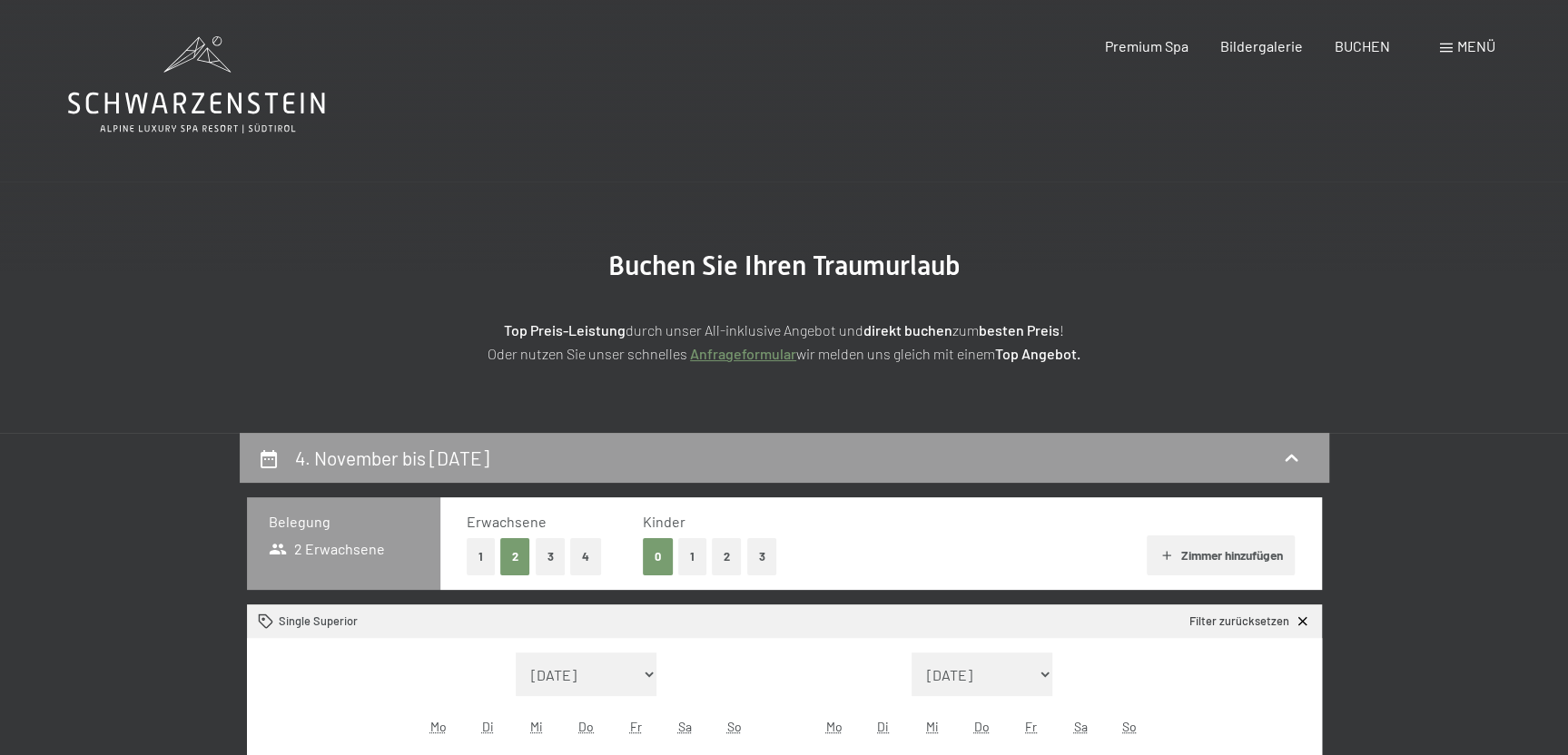
click at [1472, 42] on span "Menü" at bounding box center [1476, 45] width 39 height 17
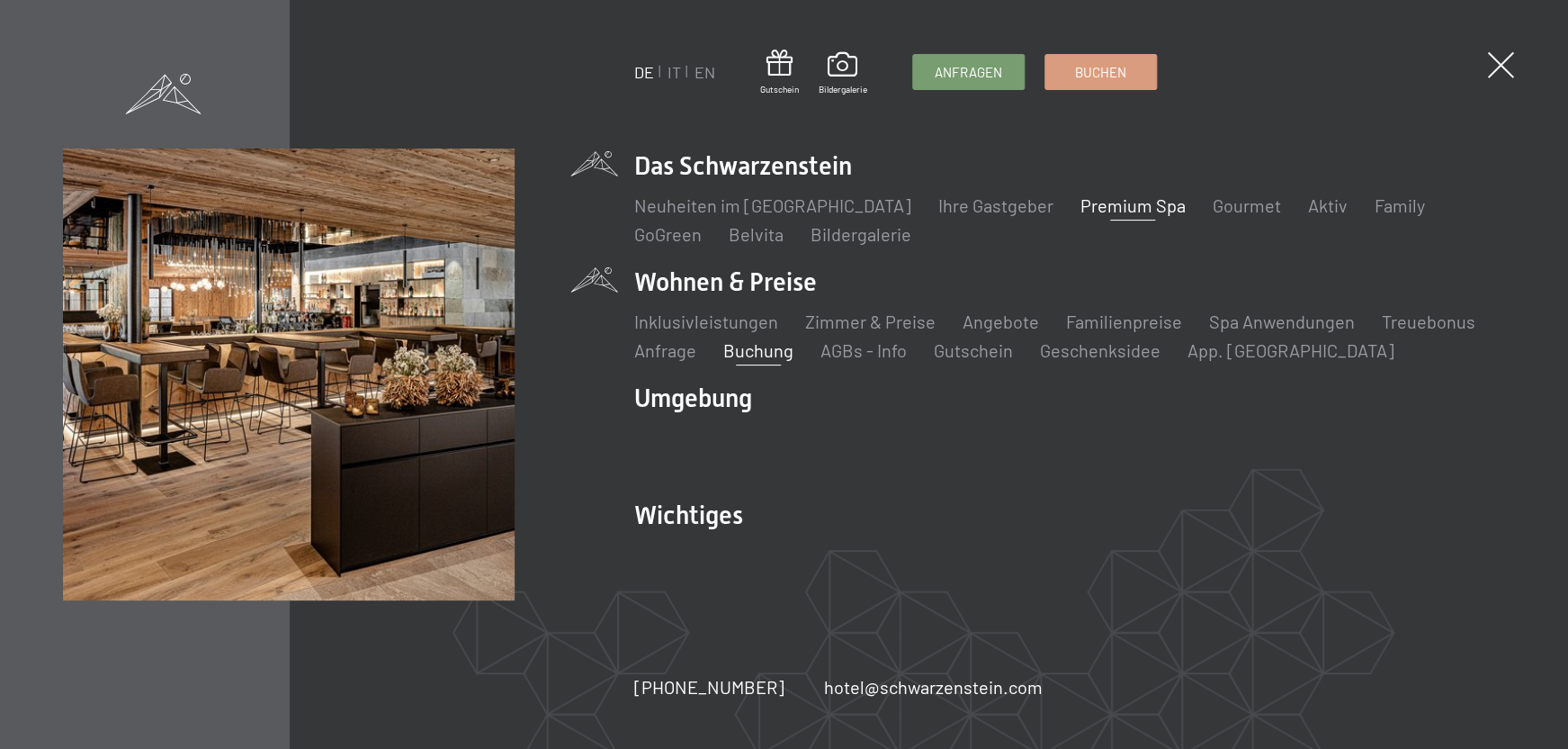
click at [1092, 213] on link "Premium Spa" at bounding box center [1133, 205] width 105 height 22
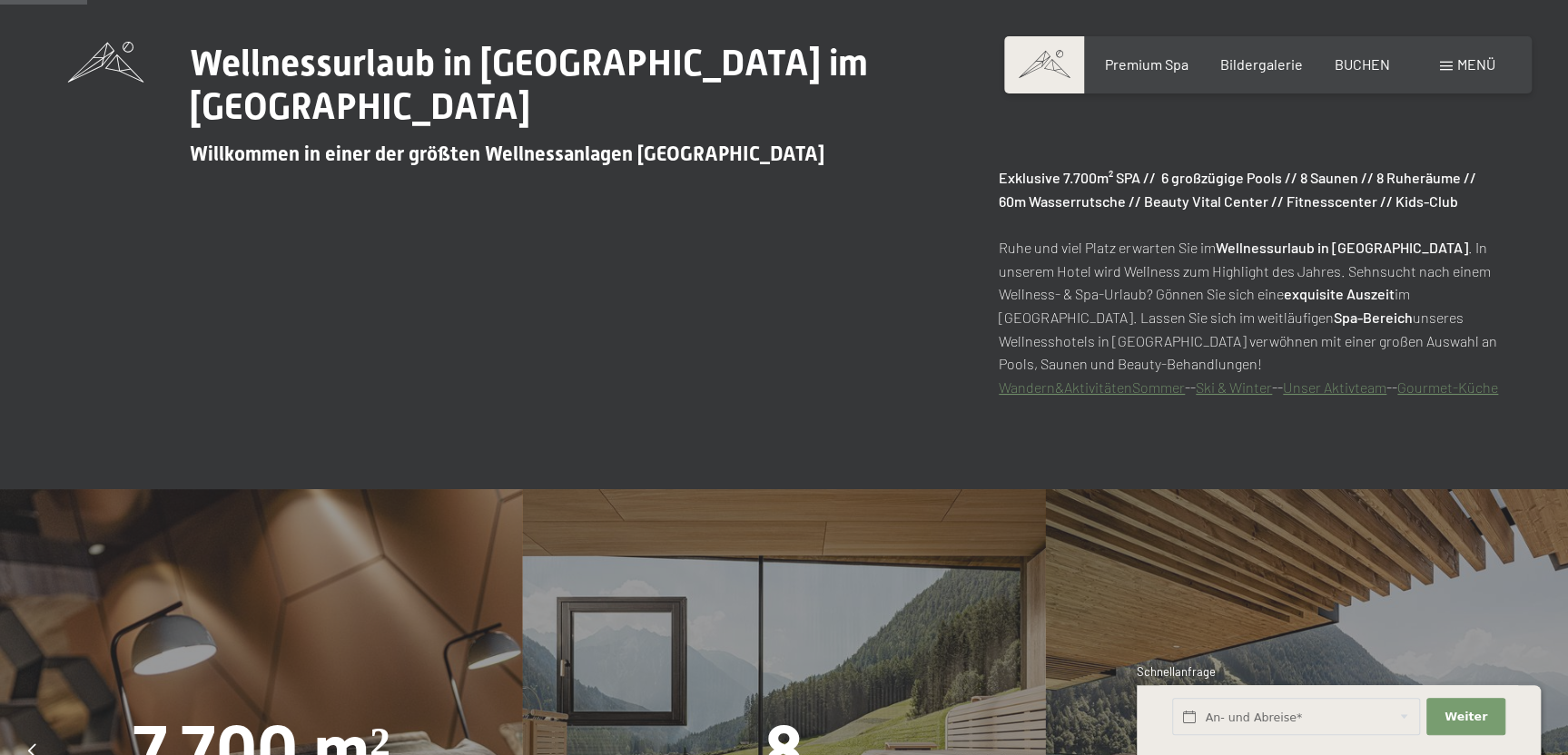
scroll to position [161, 0]
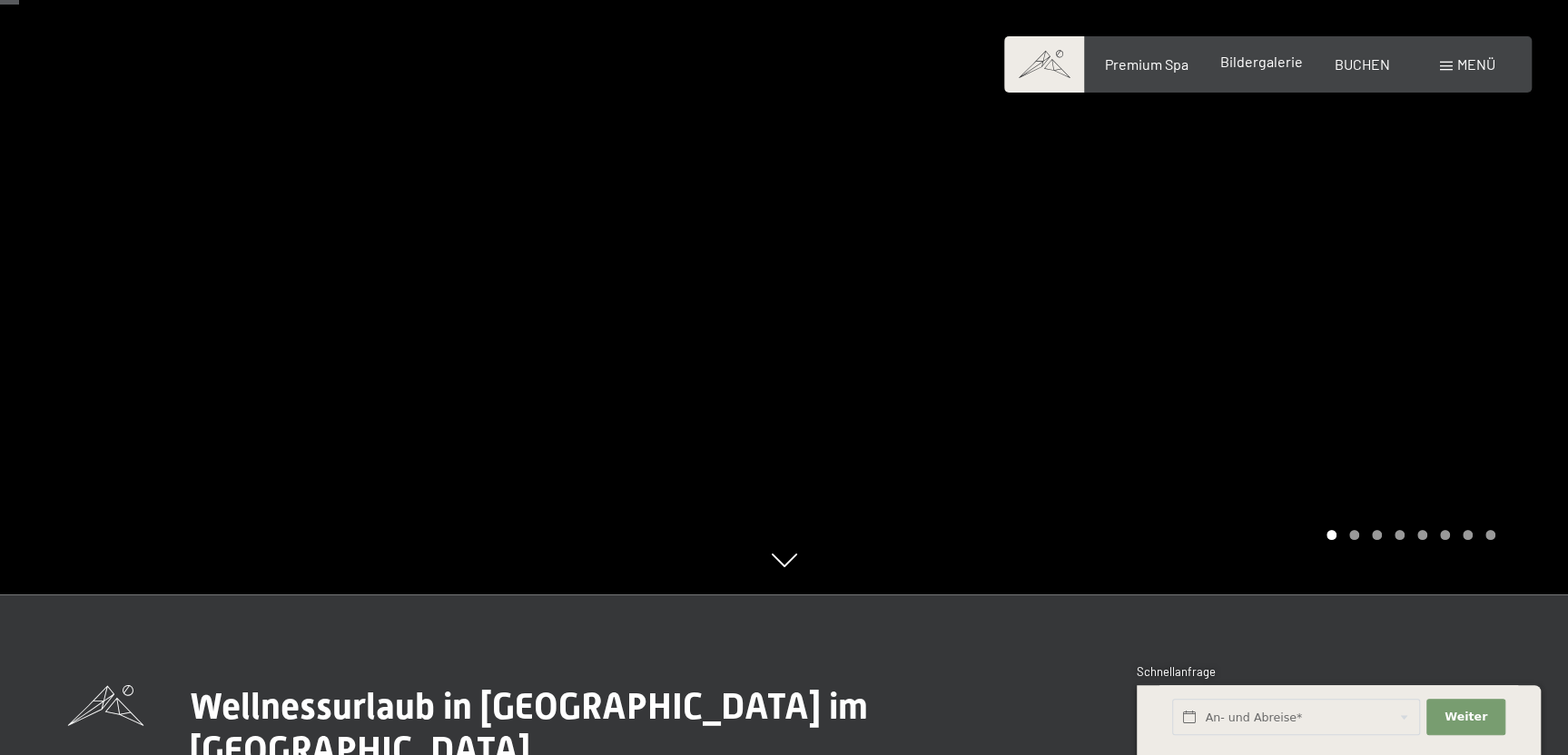
click at [1250, 62] on span "Bildergalerie" at bounding box center [1262, 60] width 83 height 17
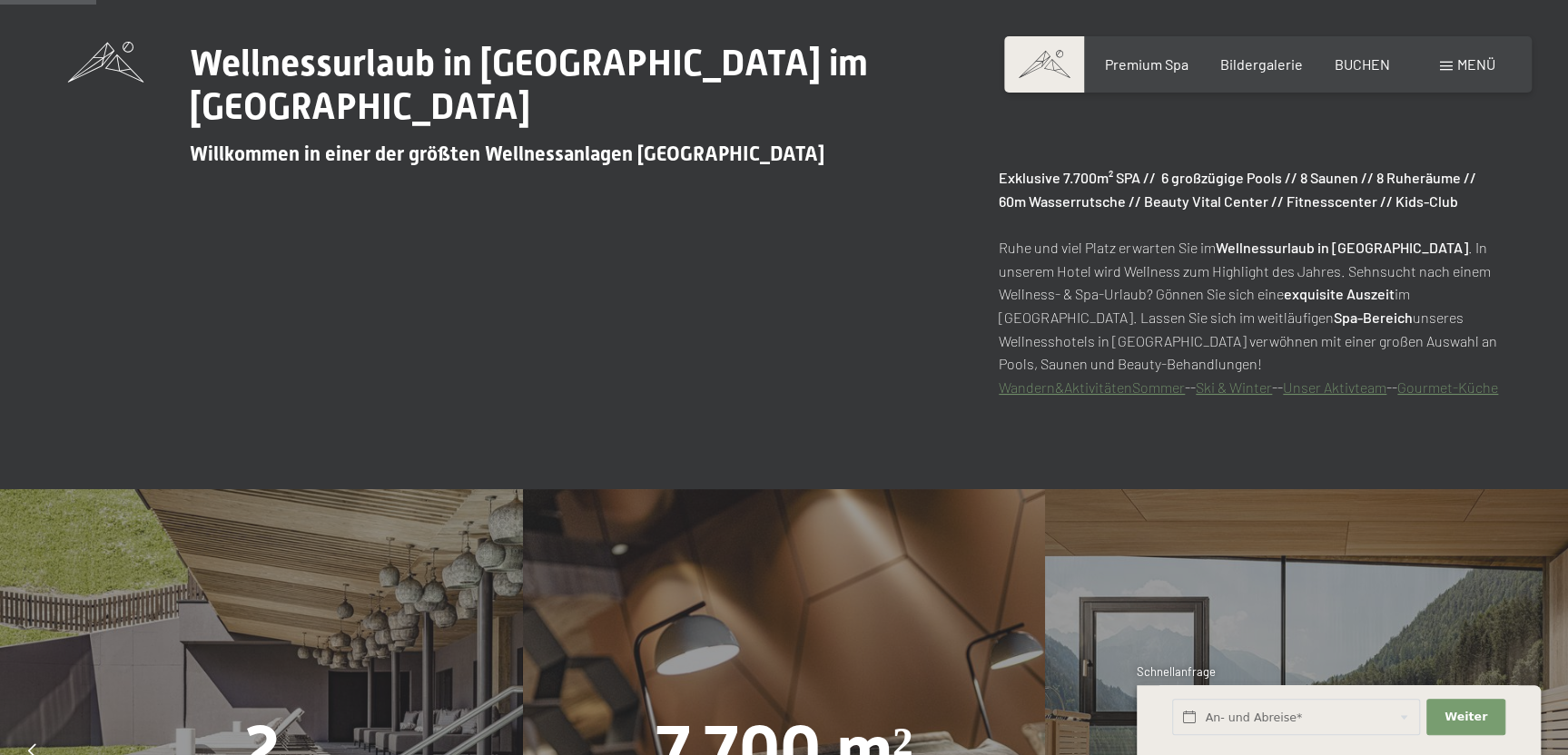
scroll to position [0, 0]
